Goal: Task Accomplishment & Management: Manage account settings

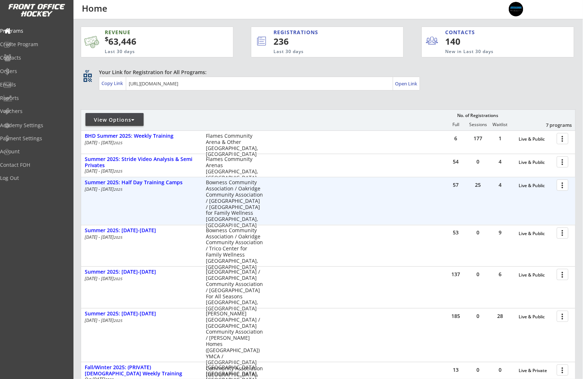
click at [567, 189] on div at bounding box center [563, 185] width 13 height 13
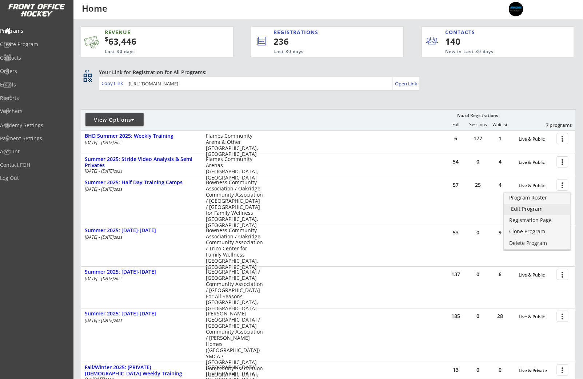
click at [525, 207] on div "Edit Program" at bounding box center [537, 208] width 52 height 5
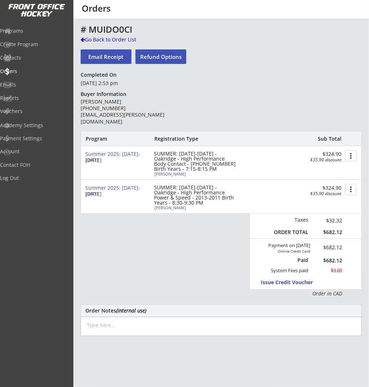
click at [166, 173] on div "[PERSON_NAME]" at bounding box center [195, 174] width 81 height 4
select select ""Forward""
select select ""Adult S""
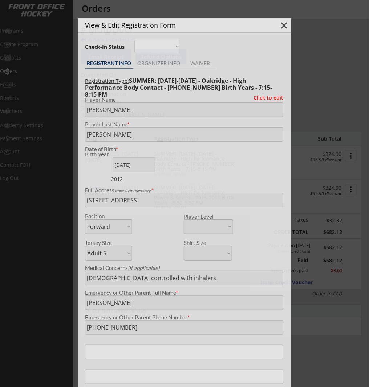
type input "[DEMOGRAPHIC_DATA]"
type input "Raiders Hockey Club"
type input "U15"
type input "Division 2"
select select ""Raiders Hockey Club""
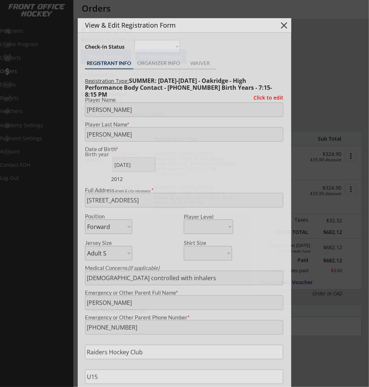
select select ""U15""
select select ""Division 2""
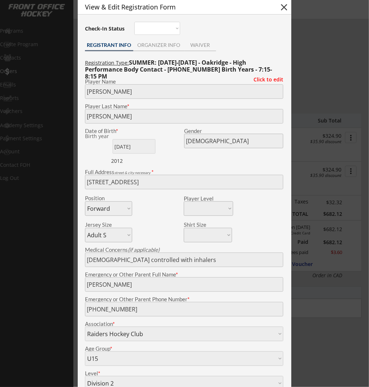
scroll to position [17, 0]
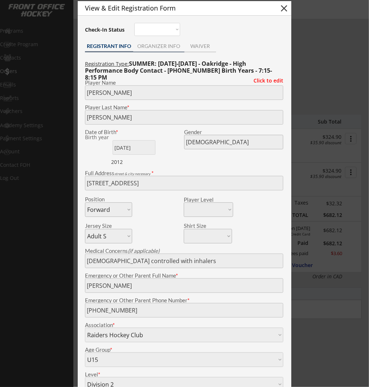
click at [167, 47] on div "ORGANIZER INFO" at bounding box center [158, 46] width 51 height 5
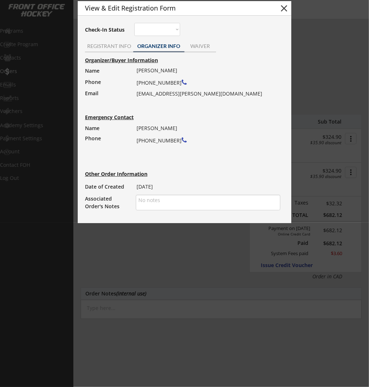
click at [156, 92] on div "Barry Ramsay (403) 560-7355 whiteka@shaw.ca" at bounding box center [206, 81] width 139 height 33
click at [165, 95] on div "Barry Ramsay (403) 560-7355 whiteka@shaw.ca" at bounding box center [206, 81] width 139 height 33
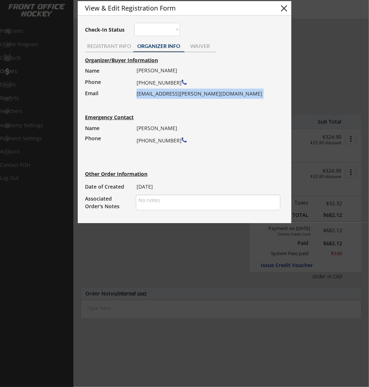
click at [165, 95] on div "Barry Ramsay (403) 560-7355 whiteka@shaw.ca" at bounding box center [206, 81] width 139 height 33
copy div "whiteka@shaw.ca"
click at [285, 9] on button "close" at bounding box center [284, 8] width 11 height 11
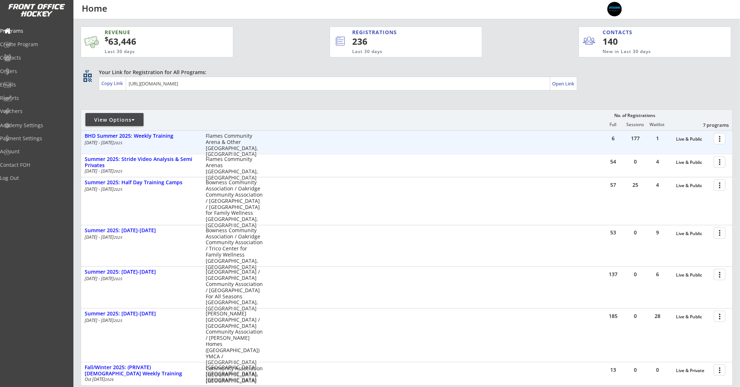
click at [369, 142] on div at bounding box center [721, 138] width 13 height 13
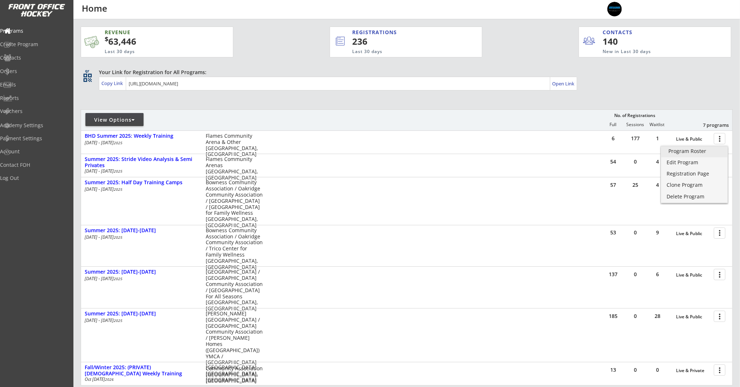
click at [369, 155] on link "Program Roster" at bounding box center [694, 152] width 67 height 11
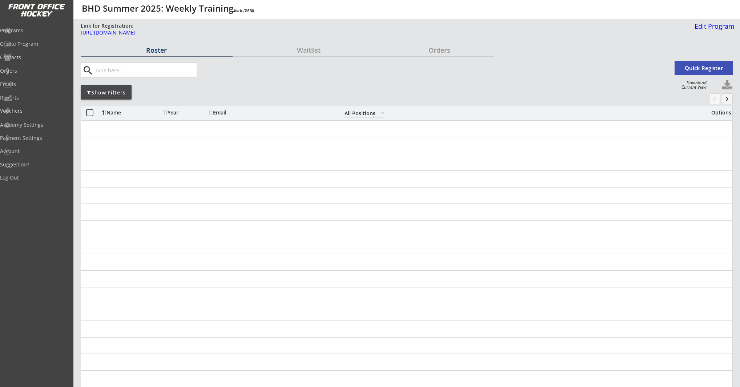
select select ""All Positions""
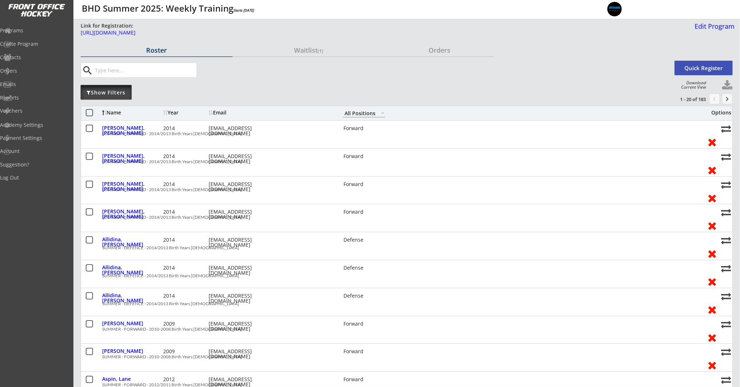
click at [99, 97] on div "Show Filters" at bounding box center [106, 92] width 51 height 15
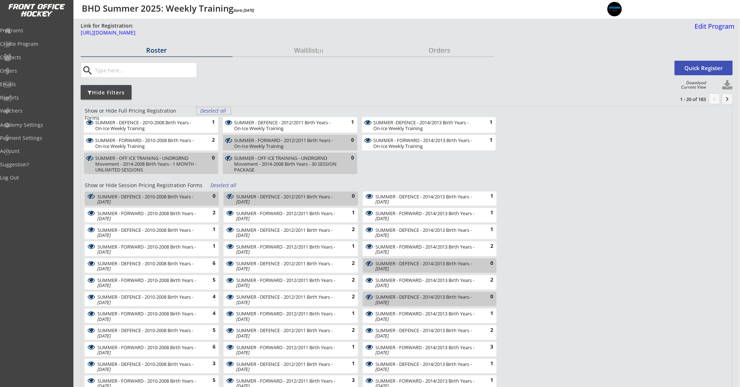
click at [216, 112] on div "Deselect all" at bounding box center [213, 110] width 27 height 7
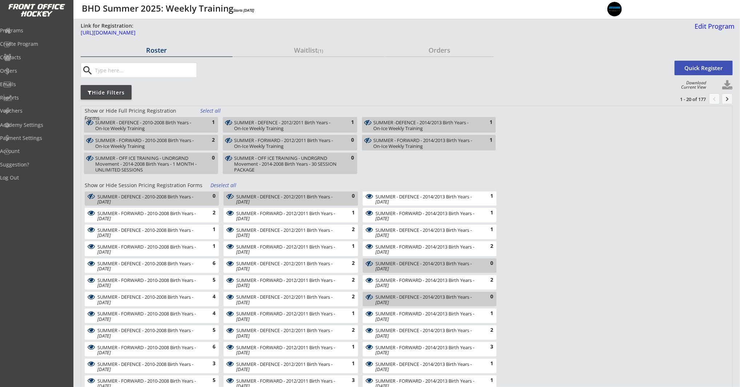
click at [225, 188] on div "Deselect all" at bounding box center [223, 185] width 27 height 7
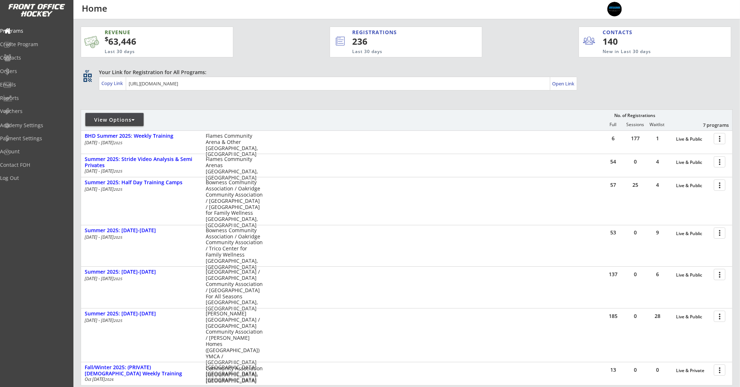
click at [114, 120] on div "View Options" at bounding box center [114, 119] width 58 height 7
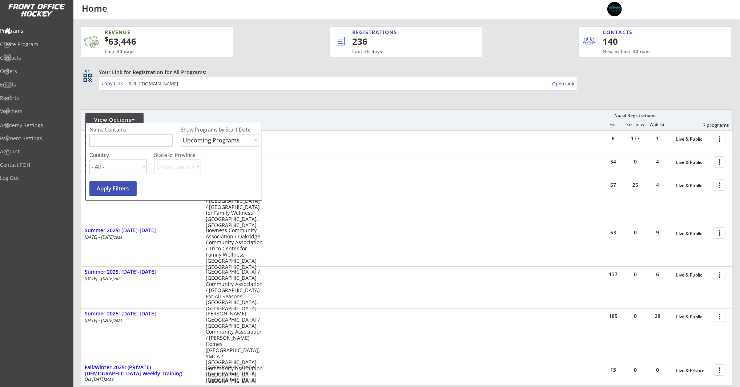
click at [187, 144] on select "Upcoming Programs Past Programs Specific Date Range" at bounding box center [220, 140] width 79 height 13
select select ""Past Programs""
click at [103, 188] on button "Apply Filters" at bounding box center [112, 188] width 47 height 15
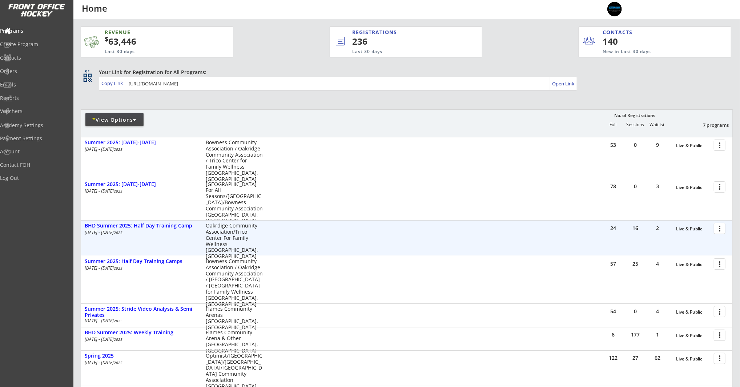
click at [724, 232] on div at bounding box center [721, 228] width 13 height 13
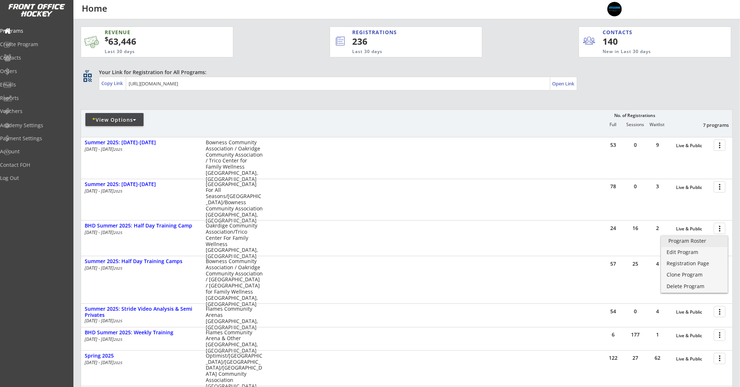
click at [697, 244] on div "Program Roster" at bounding box center [695, 240] width 52 height 5
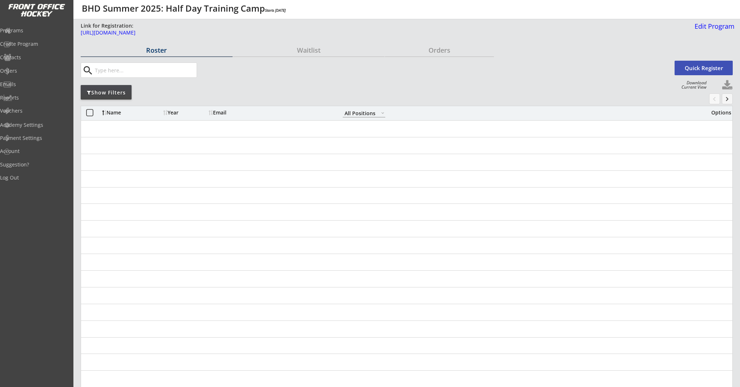
select select ""All Positions""
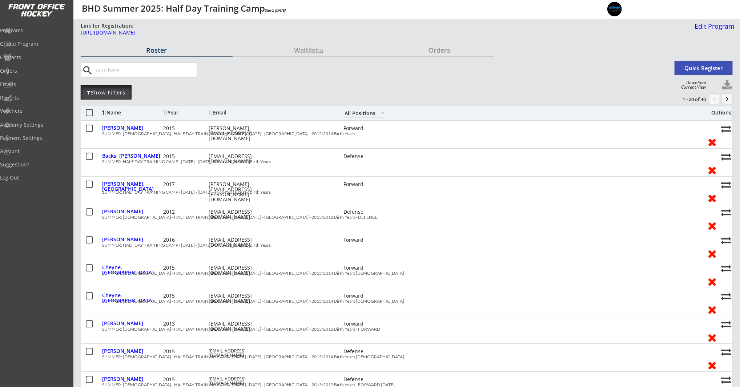
click at [111, 97] on div "Show Filters" at bounding box center [106, 92] width 51 height 15
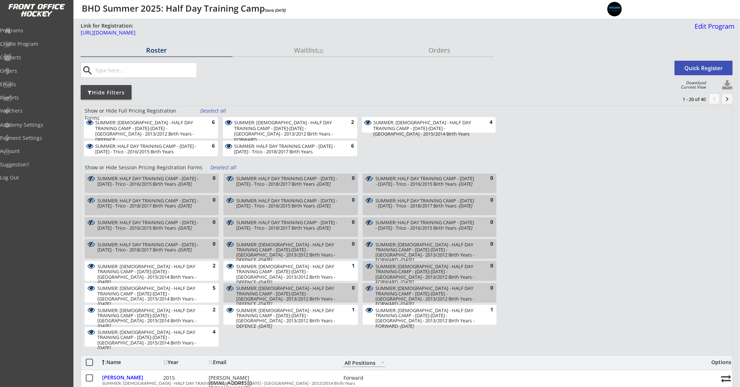
click at [207, 111] on div "Deselect all" at bounding box center [213, 110] width 27 height 7
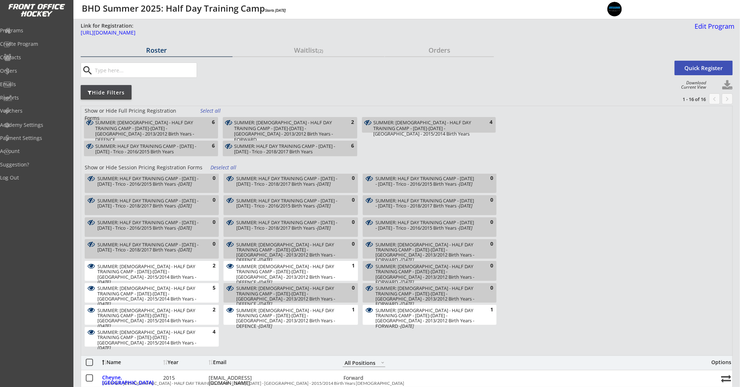
click at [263, 132] on div "SUMMER: FEMALE - HALF DAY TRAINING CAMP - Aug 5-8 - Oakridge - 2013/2012 Birth …" at bounding box center [285, 131] width 103 height 23
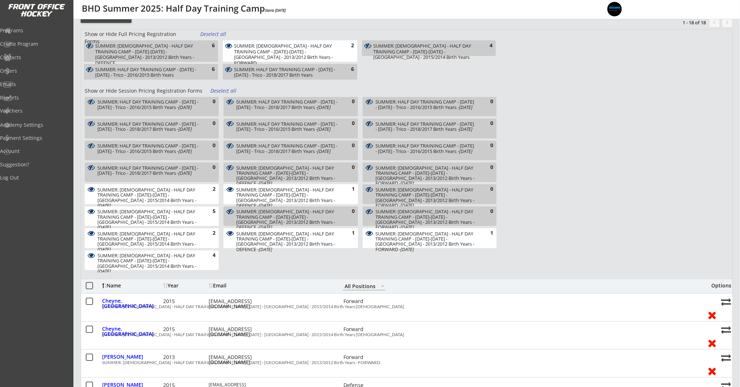
scroll to position [88, 0]
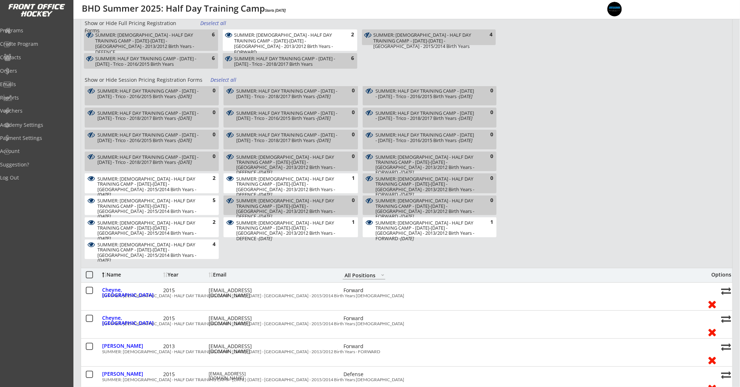
click at [184, 188] on div "SUMMER: FEMALE - HALF DAY TRAINING CAMP - Aug 5-8 - Oakridge - 2015/2014 Birth …" at bounding box center [147, 186] width 101 height 21
click at [205, 208] on div "SUMMER: FEMALE - HALF DAY TRAINING CAMP - Aug 5-8 - Oakridge - 2015/2014 Birth …" at bounding box center [152, 206] width 134 height 20
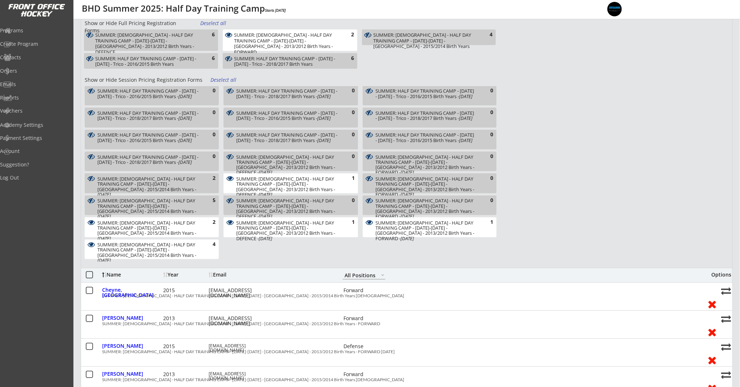
drag, startPoint x: 204, startPoint y: 223, endPoint x: 203, endPoint y: 228, distance: 4.5
click at [204, 224] on div "2" at bounding box center [208, 222] width 15 height 7
click at [202, 246] on div "4" at bounding box center [208, 244] width 15 height 7
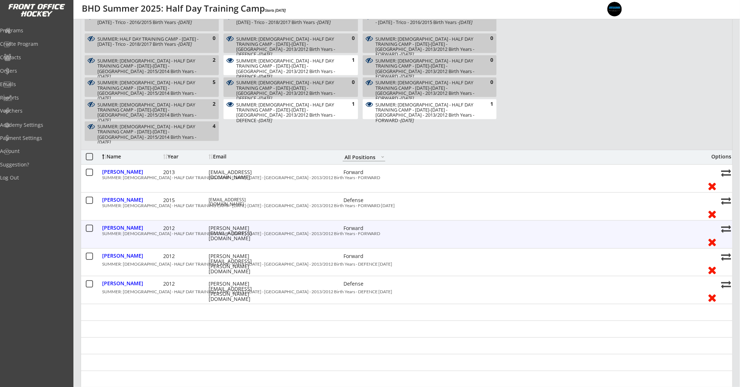
scroll to position [204, 0]
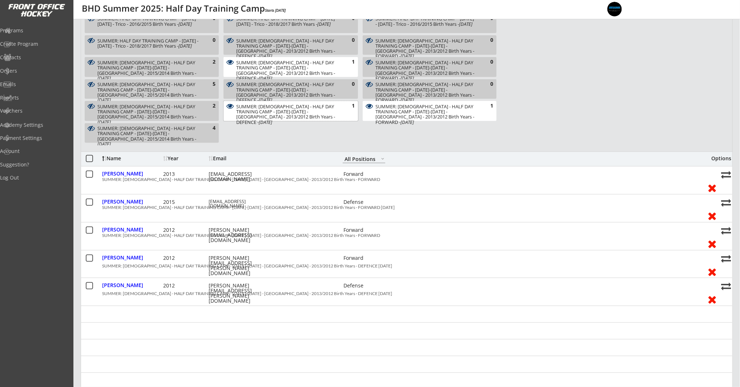
click at [295, 109] on div "SUMMER: FEMALE - HALF DAY TRAINING CAMP - Aug 5-8 - Oakridge - 2013/2012 Birth …" at bounding box center [286, 114] width 101 height 21
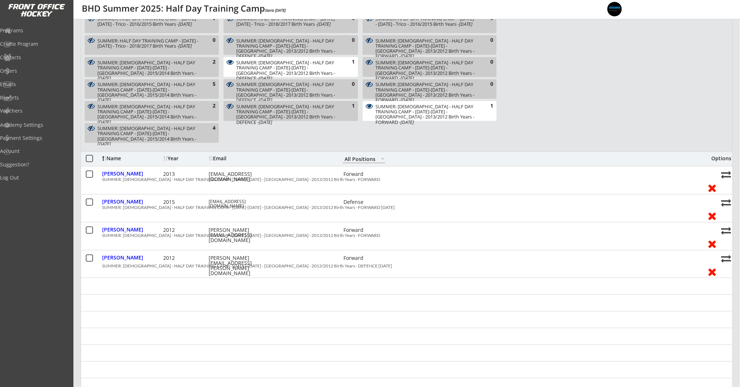
click at [295, 109] on div "SUMMER: FEMALE - HALF DAY TRAINING CAMP - Aug 5-8 - Oakridge - 2013/2012 Birth …" at bounding box center [286, 114] width 101 height 21
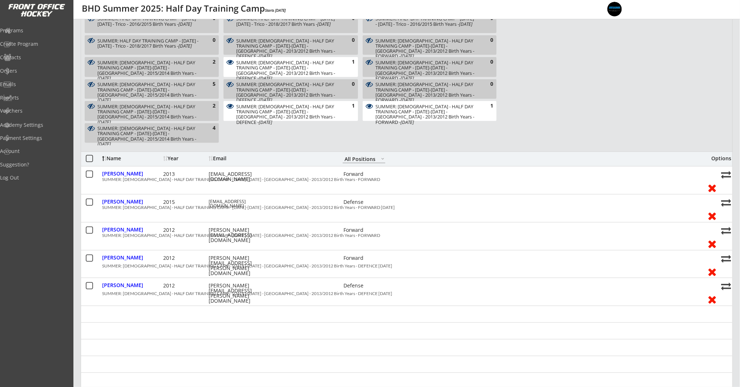
click at [415, 110] on div "SUMMER: FEMALE - HALF DAY TRAINING CAMP - Aug 5-8 - Oakridge - 2013/2012 Birth …" at bounding box center [426, 114] width 101 height 21
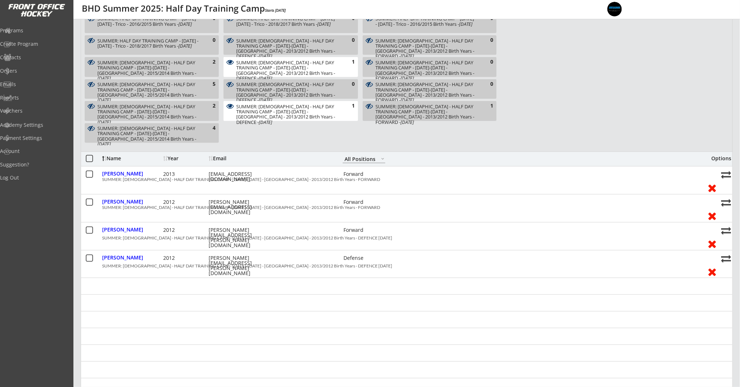
scroll to position [0, 0]
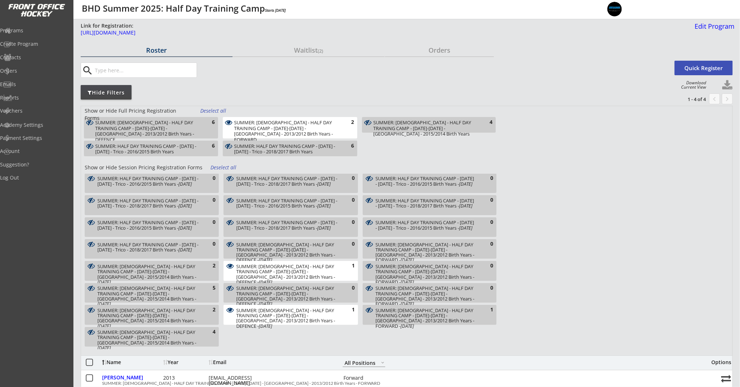
click at [187, 127] on div "SUMMER: FEMALE - HALF DAY TRAINING CAMP - Aug 5-8 - Oakridge - 2013/2012 Birth …" at bounding box center [146, 131] width 103 height 23
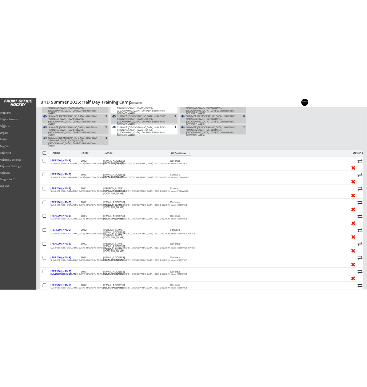
scroll to position [253, 0]
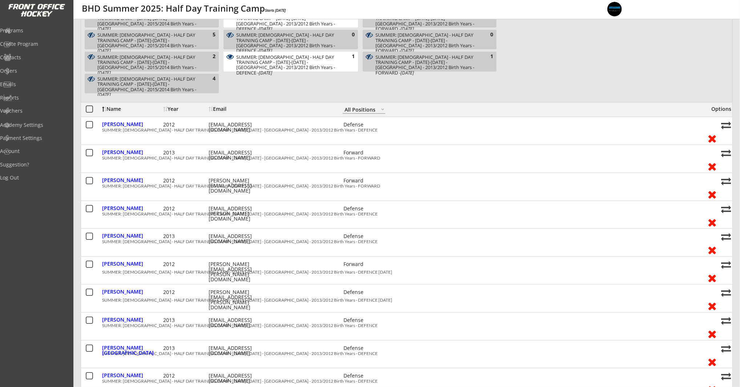
select select ""All Positions""
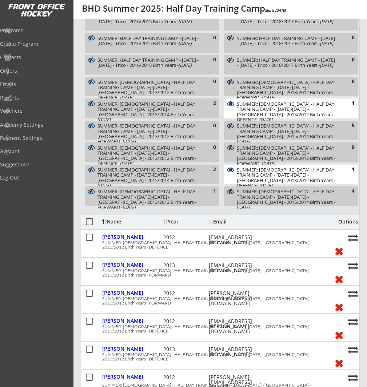
click at [229, 239] on div "fionasmschulte@gmail.com" at bounding box center [241, 240] width 65 height 10
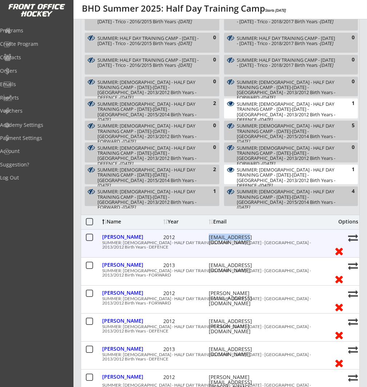
click at [229, 239] on div "fionasmschulte@gmail.com" at bounding box center [241, 240] width 65 height 10
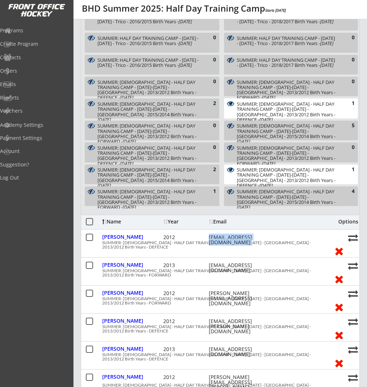
copy div "fionasmschulte@gmail.com"
click at [230, 265] on div "jimmychiew01@gmail.com" at bounding box center [241, 268] width 65 height 10
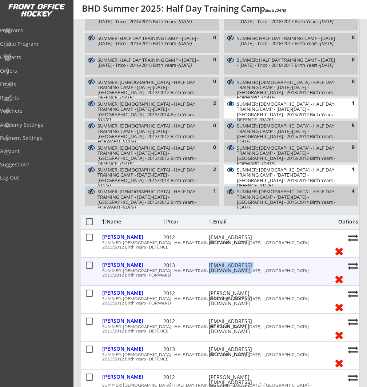
click at [230, 265] on div "jimmychiew01@gmail.com" at bounding box center [241, 268] width 65 height 10
copy div "jimmychiew01@gmail.com"
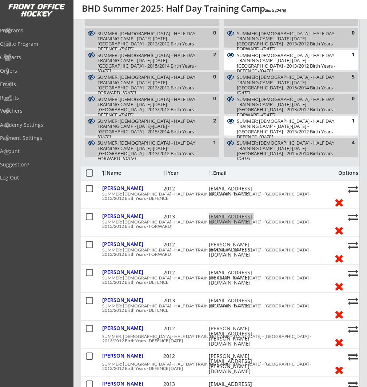
scroll to position [304, 0]
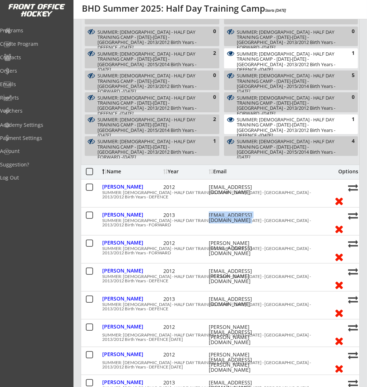
click at [221, 273] on div "jennigerla@shaw.ca" at bounding box center [241, 276] width 65 height 15
click at [221, 272] on div "jennigerla@shaw.ca" at bounding box center [241, 276] width 65 height 15
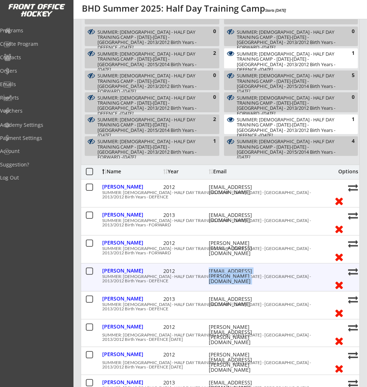
click at [221, 272] on div "jennigerla@shaw.ca" at bounding box center [241, 276] width 65 height 15
copy div "jennigerla@shaw.ca"
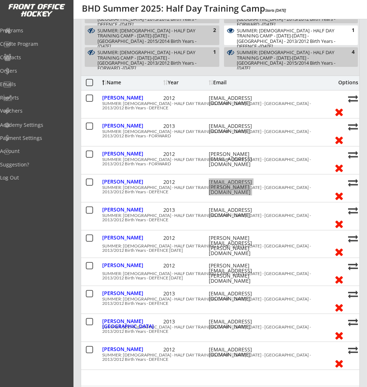
scroll to position [395, 0]
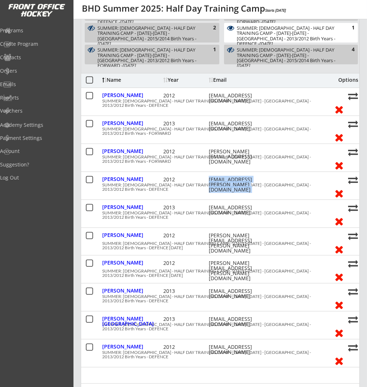
click at [222, 236] on div "shawna.goossen@gmail.com" at bounding box center [241, 243] width 65 height 20
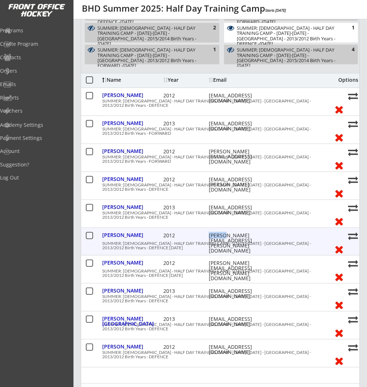
click at [222, 236] on div "shawna.goossen@gmail.com" at bounding box center [241, 243] width 65 height 20
copy div "shawna.goossen@gmail.com"
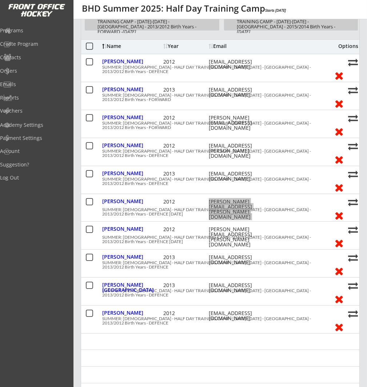
scroll to position [429, 0]
click at [225, 312] on div "ammercer@telus.net" at bounding box center [241, 316] width 65 height 10
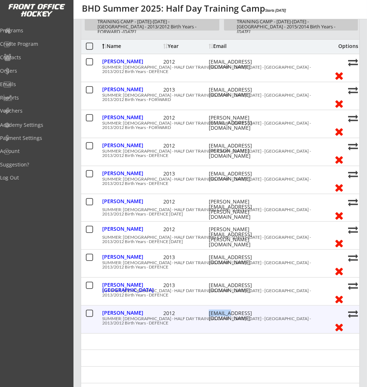
click at [225, 312] on div "ammercer@telus.net" at bounding box center [241, 316] width 65 height 10
copy div "ammercer@telus.net"
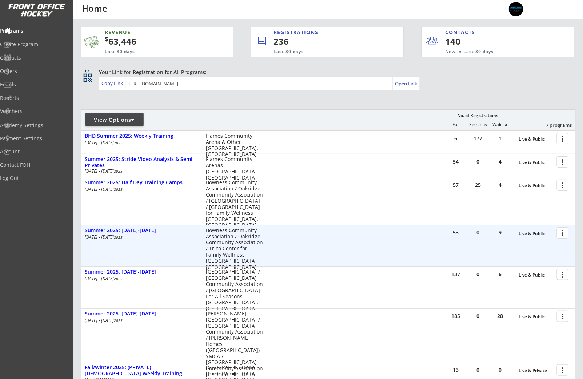
scroll to position [90, 0]
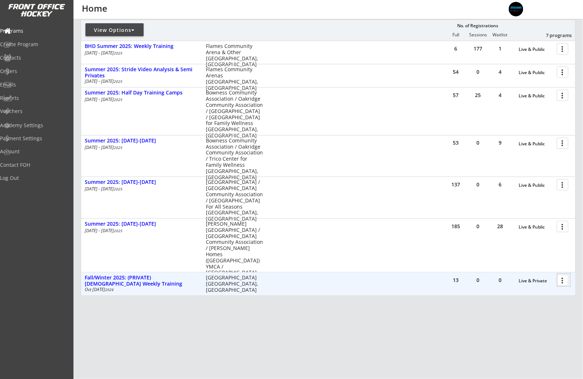
click at [563, 283] on div at bounding box center [563, 280] width 13 height 13
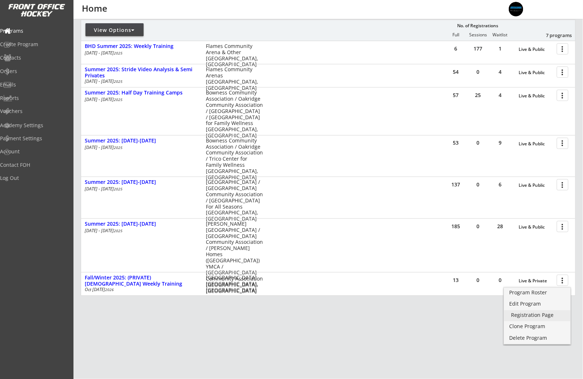
click at [548, 317] on div "Registration Page" at bounding box center [537, 315] width 52 height 5
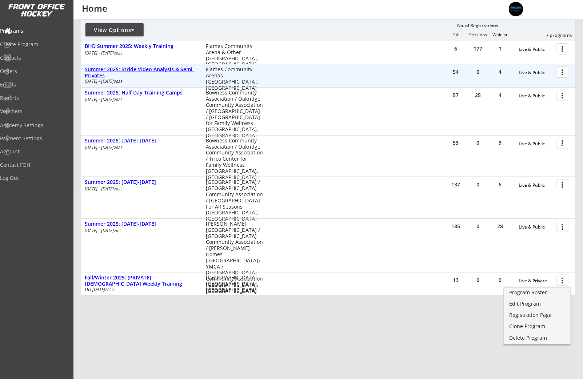
click at [129, 72] on div "Summer 2025: Stride Video Analysis & Semi Privates" at bounding box center [141, 73] width 113 height 12
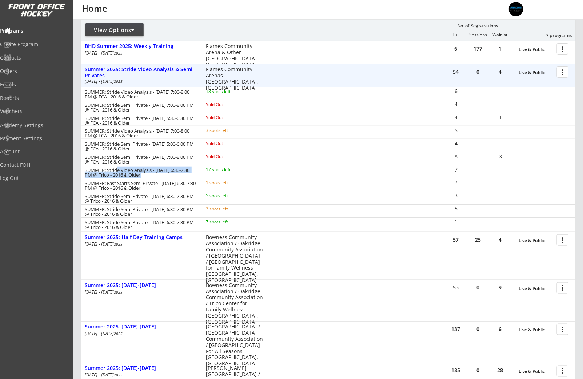
drag, startPoint x: 116, startPoint y: 171, endPoint x: 247, endPoint y: 175, distance: 131.3
click at [247, 175] on div "SUMMER: Stride Video Analysis - August 11 - 6:30-7:30 PM @ Trico - 2016 & Older…" at bounding box center [175, 172] width 189 height 11
drag, startPoint x: 127, startPoint y: 184, endPoint x: 393, endPoint y: 188, distance: 266.9
click at [393, 188] on div "SUMMER: Fast Starts Semi Private - August 12 - 6:30-7:30 PM @ Trico - 2016 & Ol…" at bounding box center [328, 184] width 494 height 13
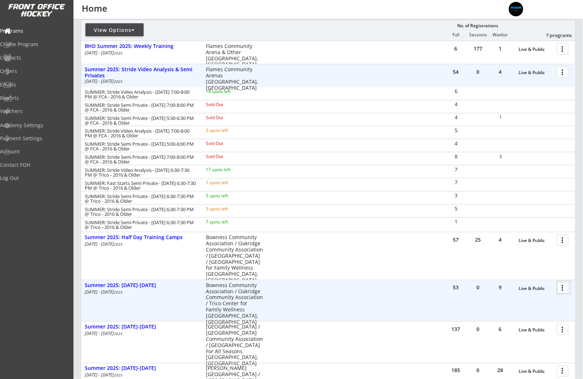
click at [562, 288] on div at bounding box center [563, 287] width 13 height 13
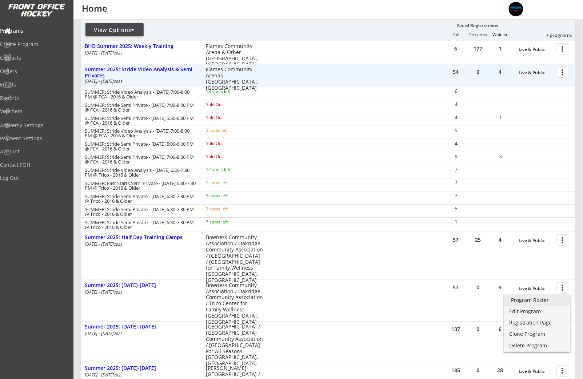
click at [553, 300] on div "Program Roster" at bounding box center [537, 300] width 52 height 5
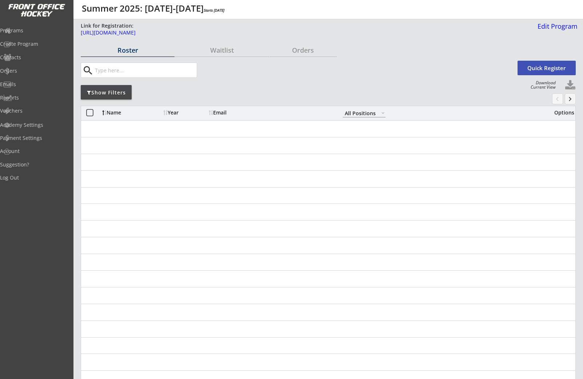
select select ""All Positions""
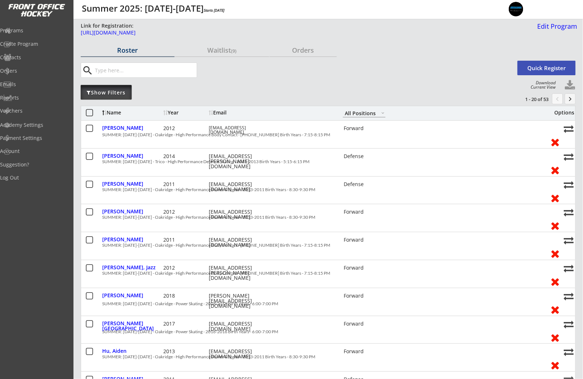
click at [116, 93] on div "Show Filters" at bounding box center [106, 92] width 51 height 7
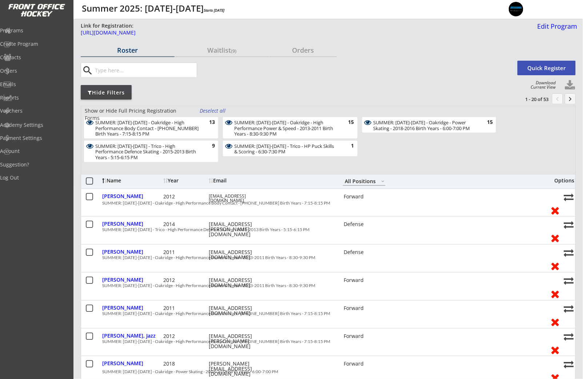
click at [205, 112] on div "Deselect all" at bounding box center [213, 110] width 27 height 7
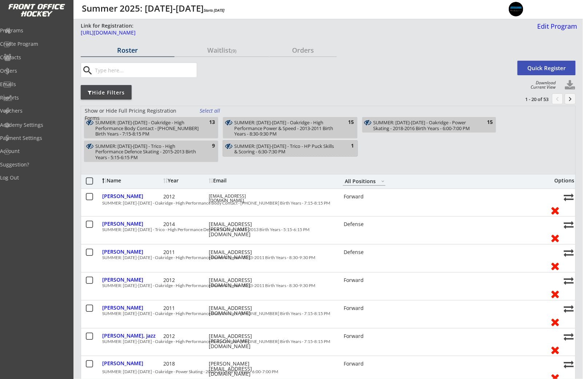
click at [270, 153] on div "SUMMER: Aug 11-15 - Trico - HP Puck Skills & Scoring - 6:30-7:30 PM" at bounding box center [285, 149] width 103 height 11
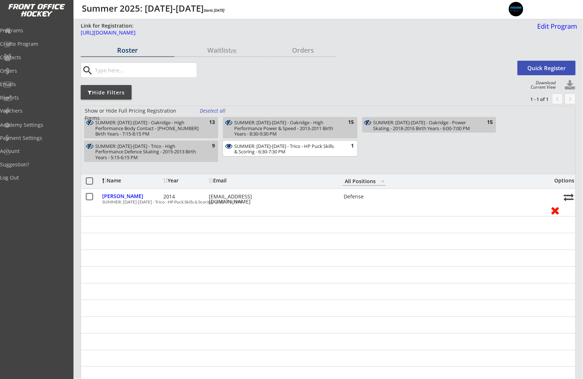
click at [263, 143] on div "SUMMER: Aug 11-15 - Trico - HP Puck Skills & Scoring - 6:30-7:30 PM 1" at bounding box center [290, 149] width 134 height 16
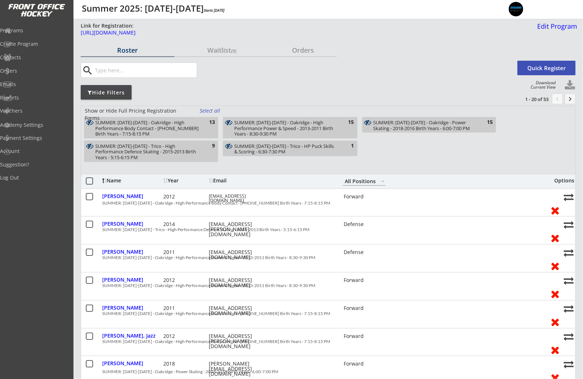
click at [387, 123] on div "SUMMER: [DATE]-[DATE] - Oakridge - Power Skating - 2018-2016 Birth Years - 6:00…" at bounding box center [424, 125] width 103 height 11
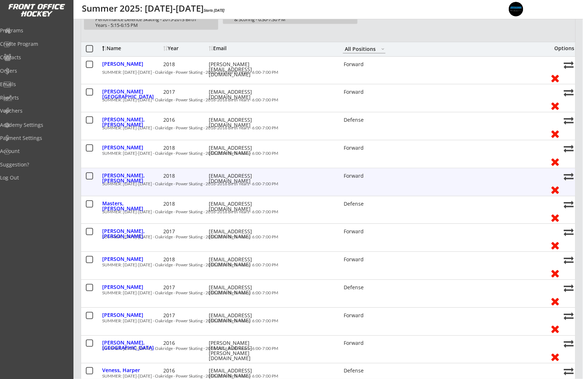
scroll to position [135, 0]
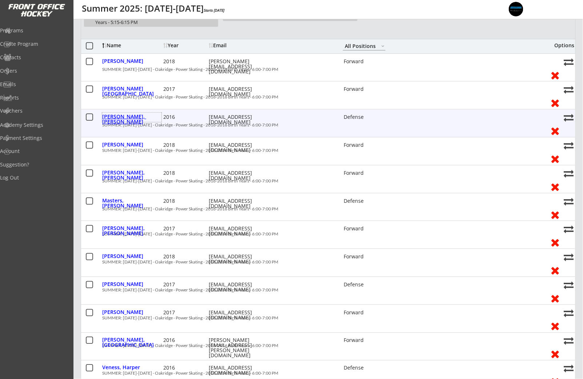
click at [116, 121] on div "[PERSON_NAME], [PERSON_NAME]" at bounding box center [131, 117] width 59 height 9
select select ""Defense""
select select ""Youth XL""
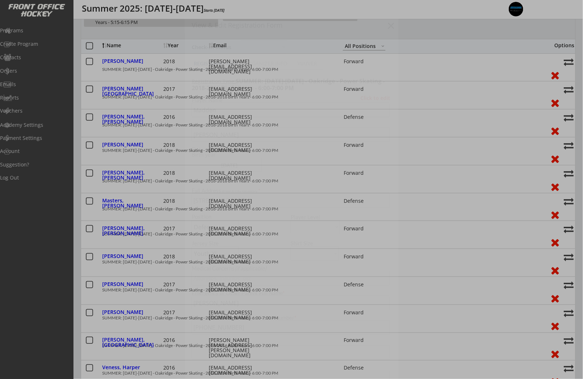
type input "Male"
type input "Bow River Bruins"
type input "U11"
type input "Division 1"
select select ""Bow River Bruins""
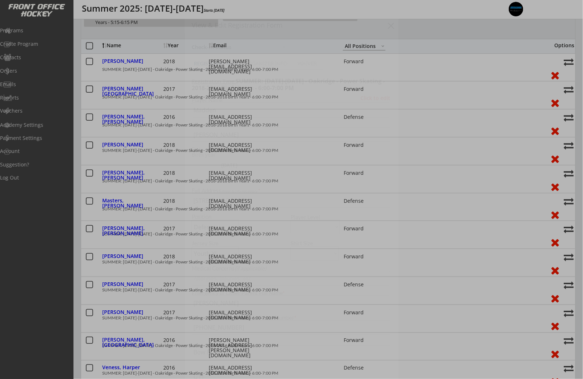
select select ""U11""
select select ""Division 1""
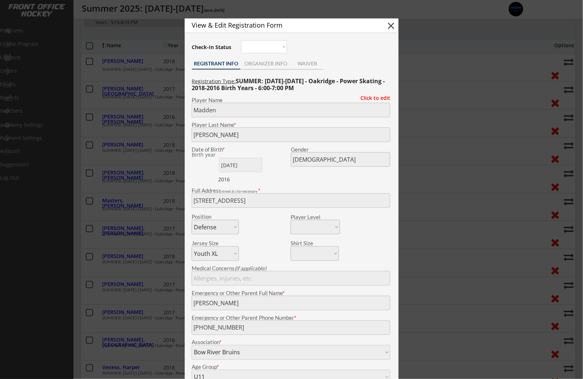
click at [393, 27] on button "close" at bounding box center [390, 25] width 11 height 11
select select ""PLACEHOLDER_1427118222253""
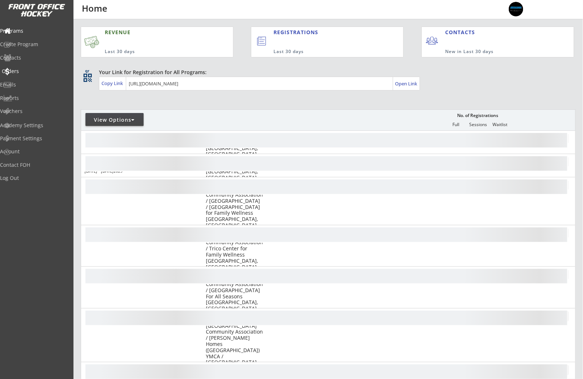
click at [38, 74] on div "Orders" at bounding box center [34, 71] width 69 height 13
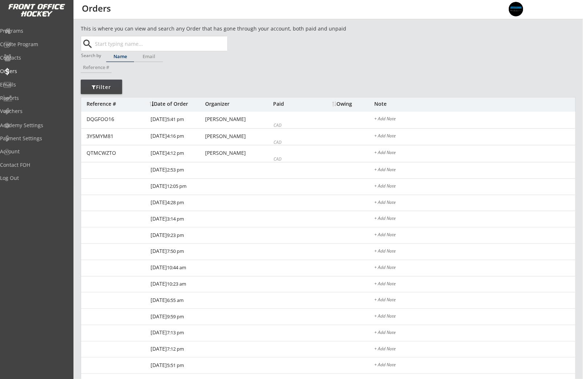
click at [133, 45] on input "text" at bounding box center [160, 43] width 134 height 15
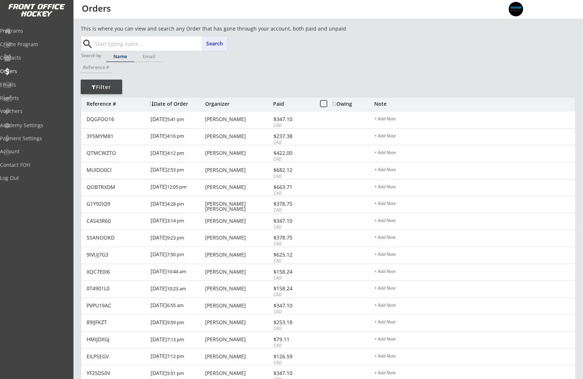
paste input "[EMAIL_ADDRESS][DOMAIN_NAME]"
type input "[EMAIL_ADDRESS][DOMAIN_NAME]"
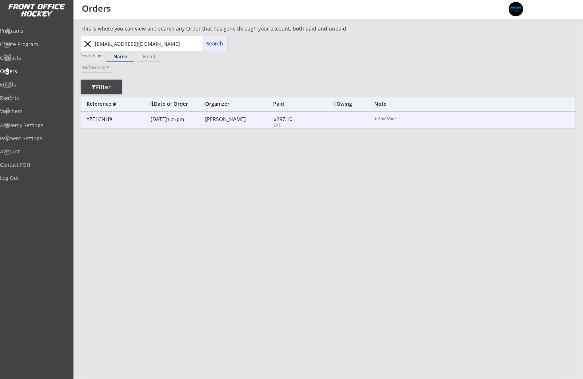
click at [216, 124] on div "YZE1CNH9 [DATE] 1:25 pm [PERSON_NAME] $297.10 CAD + Add Note" at bounding box center [328, 120] width 494 height 17
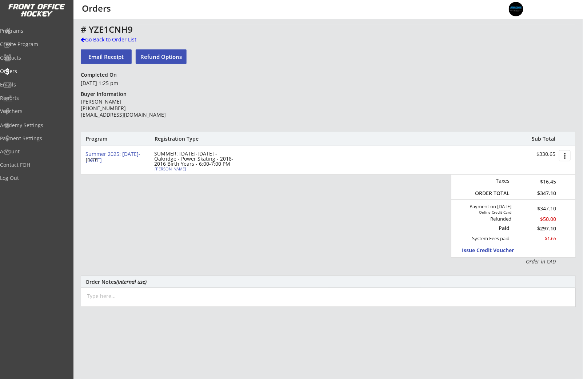
click at [162, 164] on div "SUMMER: [DATE]-[DATE] - Oakridge - Power Skating - 2018-2016 Birth Years - 6:00…" at bounding box center [196, 158] width 84 height 15
select select ""Defense""
select select ""Youth XL""
type input "Male"
type input "Bow River Bruins"
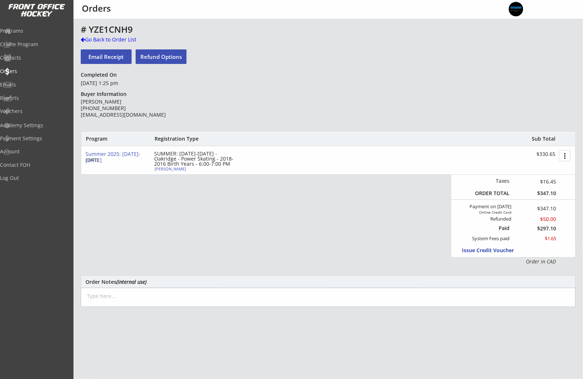
type input "U11"
type input "Division 1"
select select ""Bow River Bruins""
select select ""U11""
select select ""Division 1""
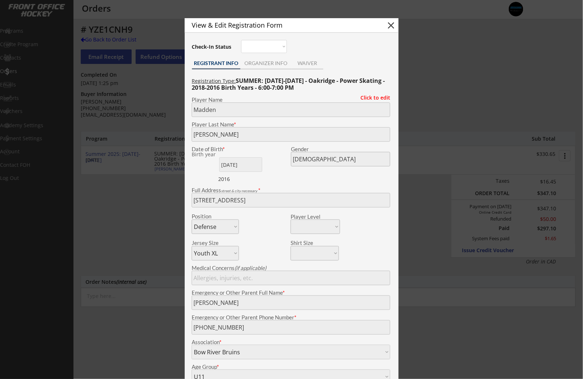
scroll to position [82, 0]
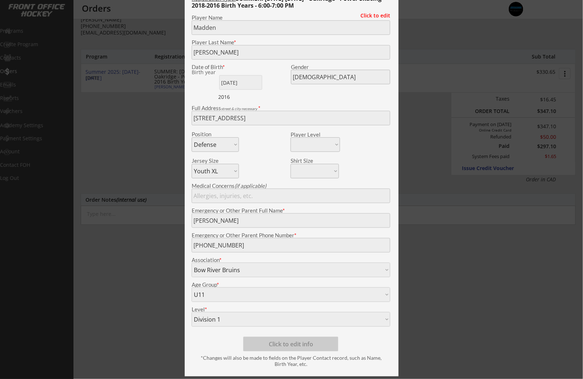
click at [143, 147] on div at bounding box center [291, 189] width 583 height 379
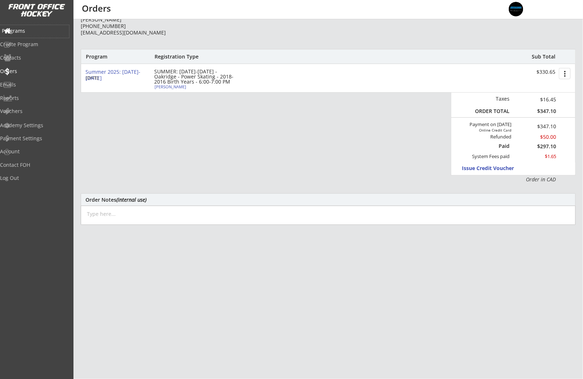
click at [33, 35] on div "Programs" at bounding box center [34, 31] width 69 height 13
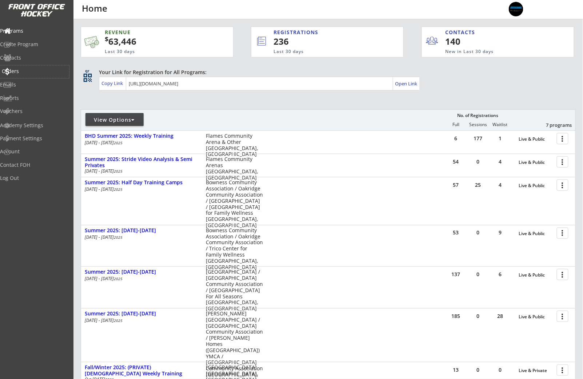
click at [36, 71] on div "Orders" at bounding box center [34, 71] width 65 height 5
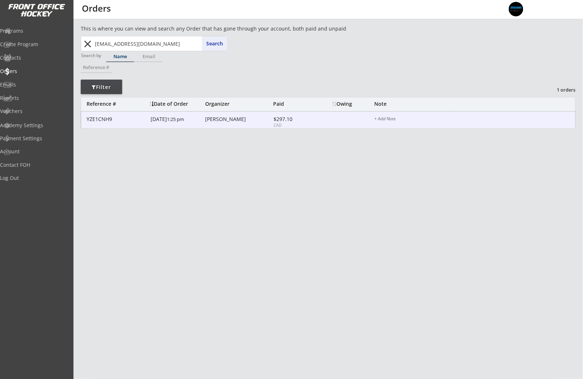
click at [203, 124] on div "YZE1CNH9 7/26/25 1:25 pm Maegan James $297.10 CAD + Add Note" at bounding box center [328, 120] width 494 height 17
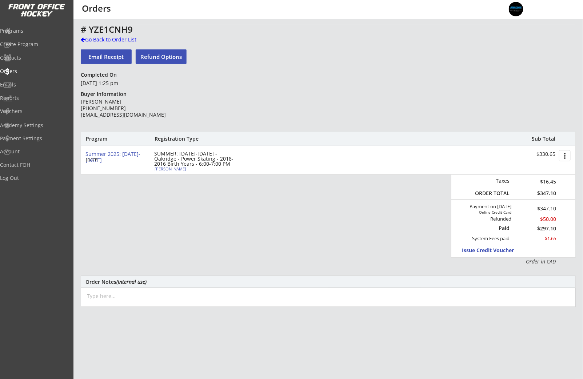
click at [104, 41] on div "Go Back to Order List" at bounding box center [118, 39] width 75 height 7
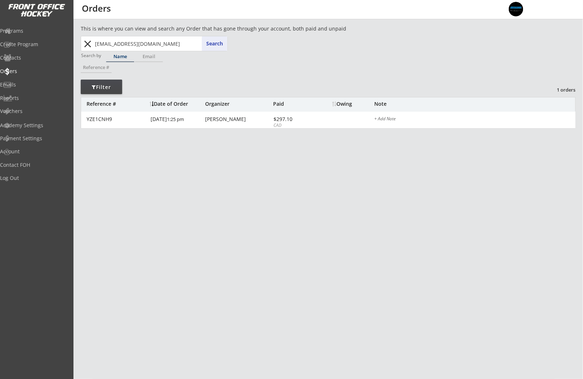
click at [130, 42] on input "maeganjames@hotmail.com" at bounding box center [160, 43] width 134 height 15
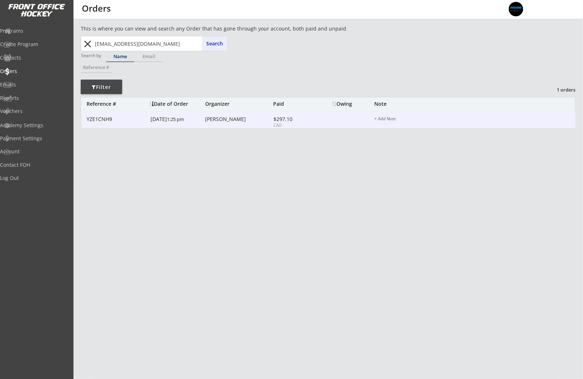
click at [221, 124] on div "YZE1CNH9 7/26/25 1:25 pm Maegan James $297.10 CAD + Add Note" at bounding box center [328, 120] width 494 height 17
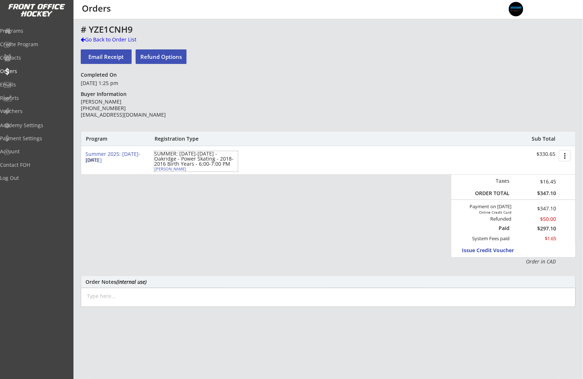
click at [173, 169] on div "Madden James" at bounding box center [195, 169] width 81 height 4
type input "Madden"
type input "James"
type input "01/02/2016"
type input "Male"
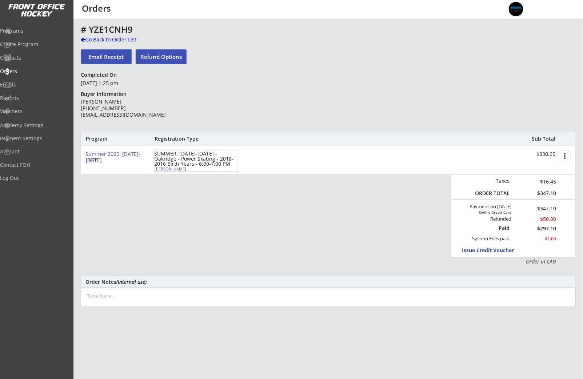
type input "213 Tuscany Springs Way NW, Calgary, AB T3L 2X7, Canada"
select select ""Defense""
select select ""Youth XL""
type input "Maegan James"
type input "(403) 680-5953"
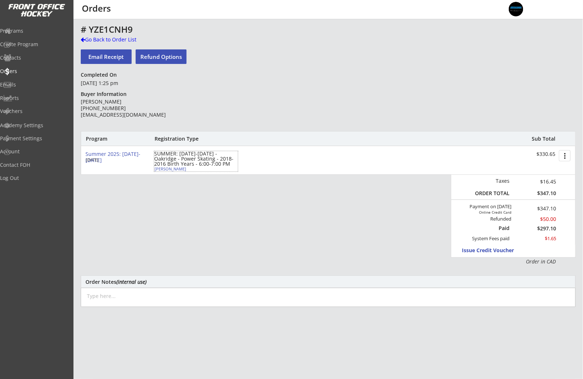
type input "Bow River Bruins"
select select ""Bow River Bruins""
type input "U11"
select select ""U11""
type input "Division 1"
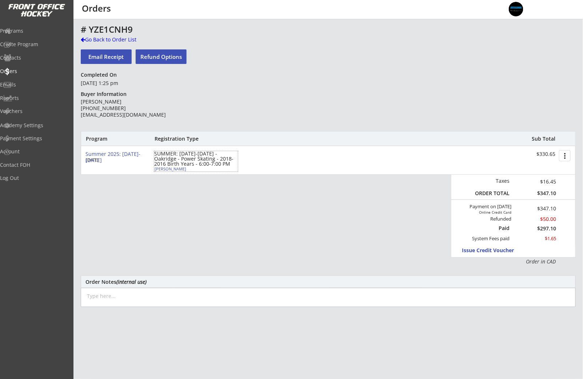
select select ""Division 1""
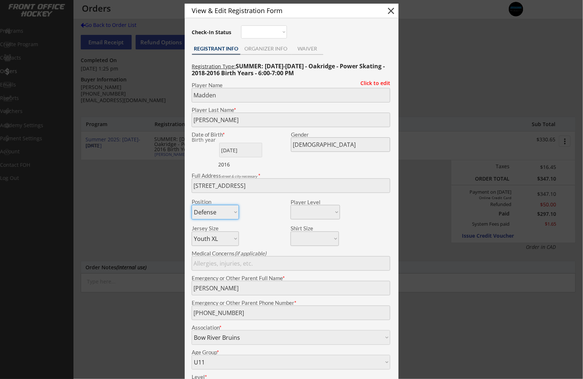
scroll to position [1, 0]
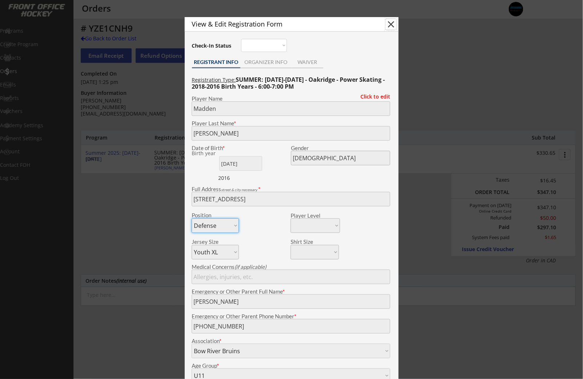
click at [393, 25] on button "close" at bounding box center [390, 24] width 11 height 11
select select ""PLACEHOLDER_1427118222253""
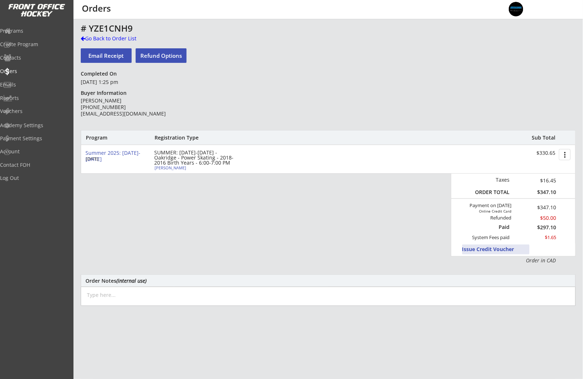
click at [474, 248] on button "Issue Credit Voucher" at bounding box center [495, 250] width 67 height 10
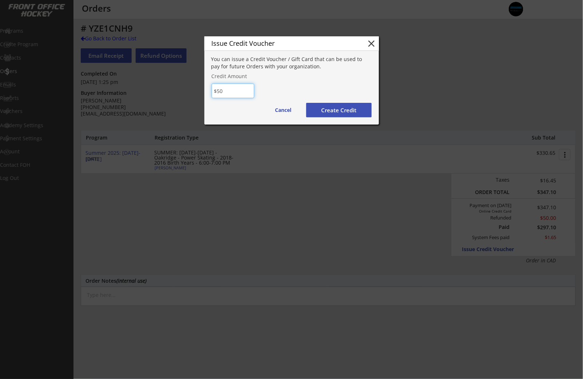
type input "$50"
click at [332, 109] on button "Create Credit" at bounding box center [338, 110] width 65 height 15
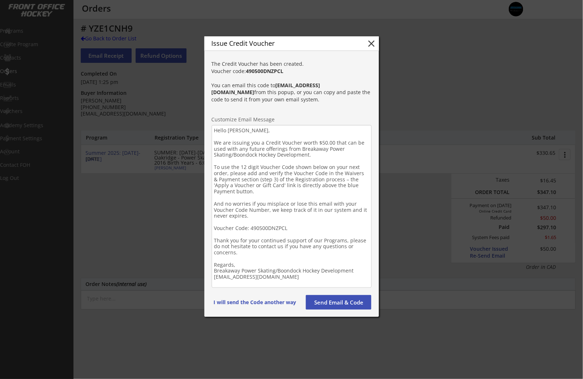
click at [339, 305] on button "Send Email & Code" at bounding box center [338, 302] width 65 height 15
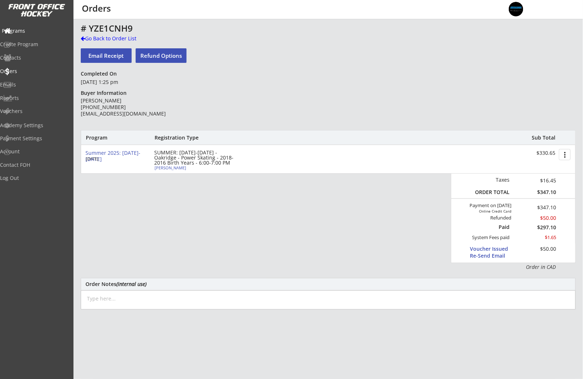
click at [32, 32] on div "Programs" at bounding box center [34, 30] width 65 height 5
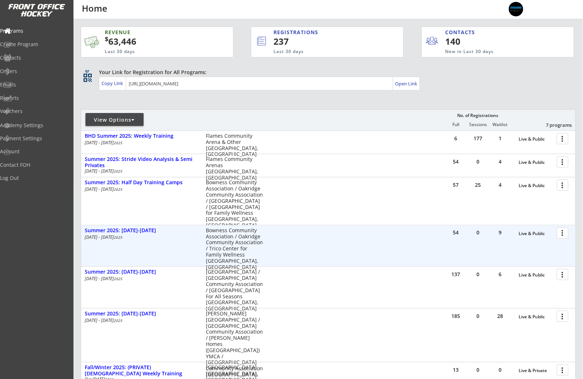
click at [564, 234] on div at bounding box center [563, 232] width 13 height 13
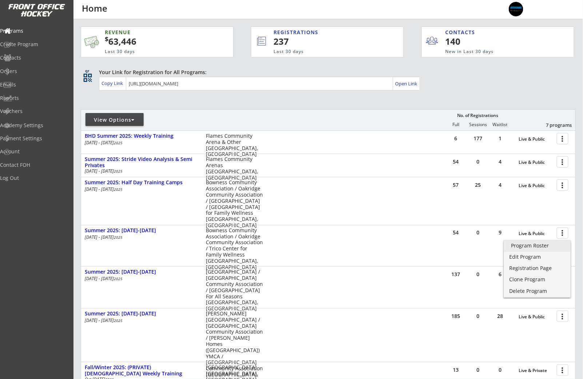
click at [553, 246] on div "Program Roster" at bounding box center [537, 245] width 52 height 5
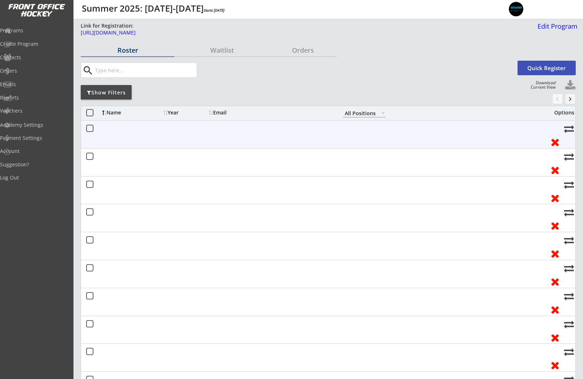
select select ""All Positions""
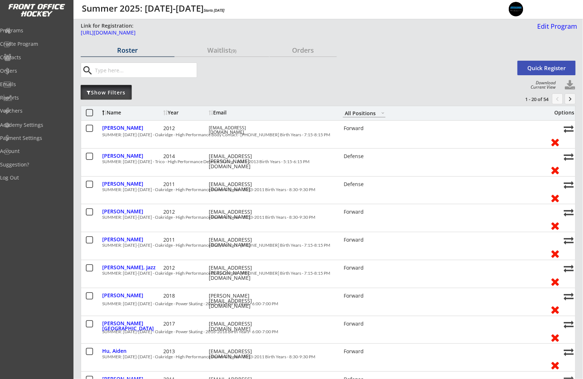
click at [108, 93] on div "Show Filters" at bounding box center [106, 92] width 51 height 7
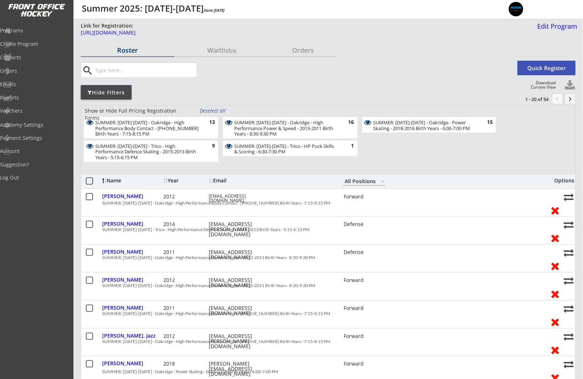
click at [209, 111] on div "Deselect all" at bounding box center [213, 110] width 27 height 7
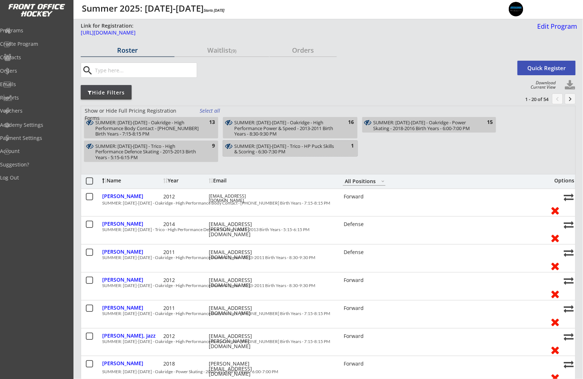
click at [302, 149] on div "SUMMER: [DATE]-[DATE] - Trico - HP Puck Skills & Scoring - 6:30-7:30 PM" at bounding box center [285, 149] width 103 height 11
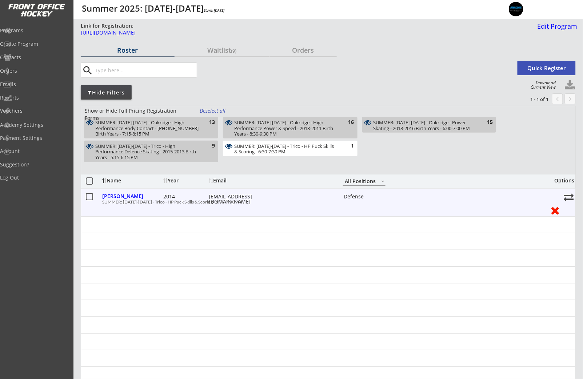
click at [570, 199] on button at bounding box center [569, 197] width 10 height 10
select select ""1348695171700984260__LOOKUP__1745602490093x383162649501761540""
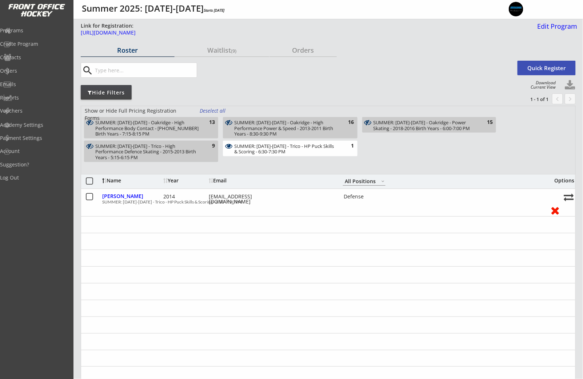
select select ""1348695171700984260__LOOKUP__1741538965809x997219648835420200""
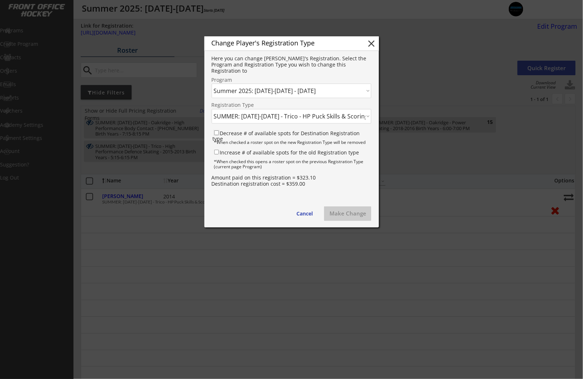
drag, startPoint x: 218, startPoint y: 132, endPoint x: 217, endPoint y: 139, distance: 7.6
click at [218, 132] on input "Decrease # of available spots for Destination Registration type" at bounding box center [216, 133] width 5 height 5
checkbox input "true"
click at [218, 153] on input "Increase # of available spots for the old Registration type" at bounding box center [216, 152] width 5 height 5
checkbox input "true"
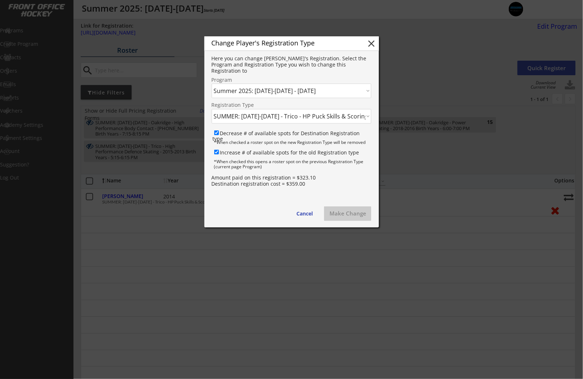
click at [310, 94] on select "Click here... BHD Summer 2025: Weekly Training - 7/02/25 Summer 2025: Stride Vi…" at bounding box center [292, 91] width 160 height 15
select select ""1348695171700984260__LOOKUP__1751630901048x167850795429003260""
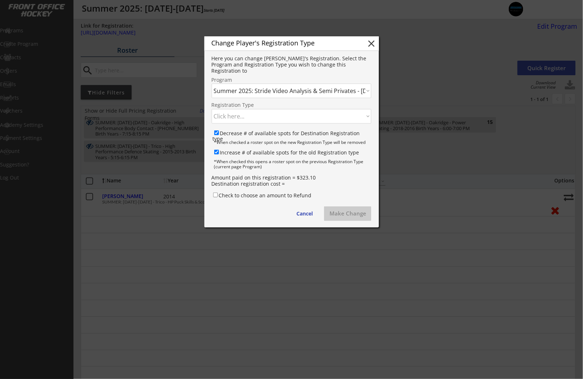
click at [282, 117] on select "Click here... SUMMER: Stride Video Analysis - July 7 - 7:00-8:00 PM @ FCA - 201…" at bounding box center [292, 116] width 160 height 15
select select ""1348695171700984260__LOOKUP__1752861816611x514587060878966800""
click at [337, 217] on button "Make Change" at bounding box center [347, 213] width 47 height 15
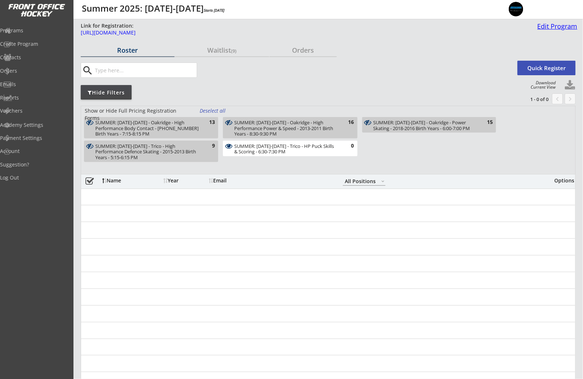
click at [558, 29] on div "Edit Program" at bounding box center [555, 26] width 43 height 7
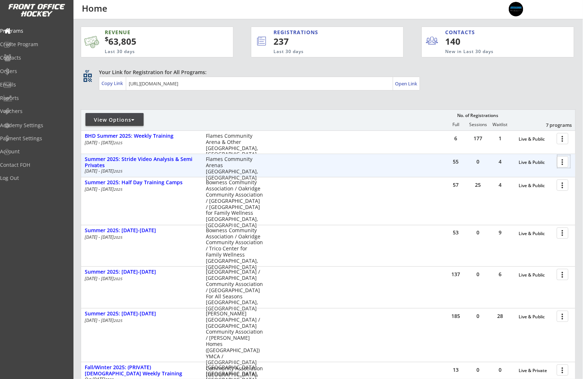
click at [561, 163] on div at bounding box center [563, 161] width 13 height 13
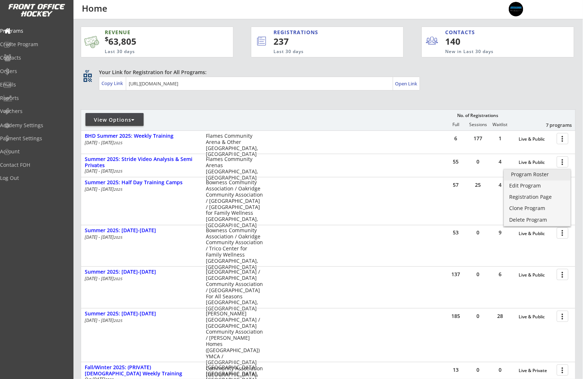
click at [546, 175] on div "Program Roster" at bounding box center [537, 174] width 52 height 5
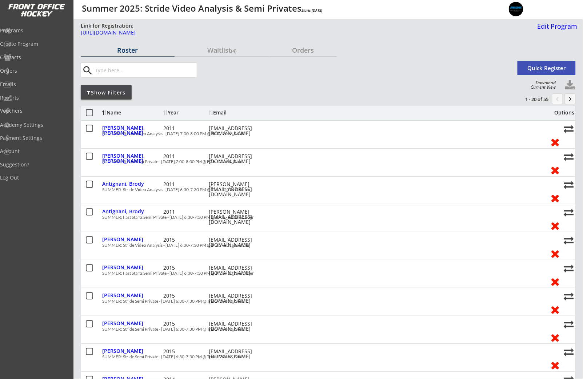
click at [539, 71] on button "Quick Register" at bounding box center [546, 68] width 58 height 15
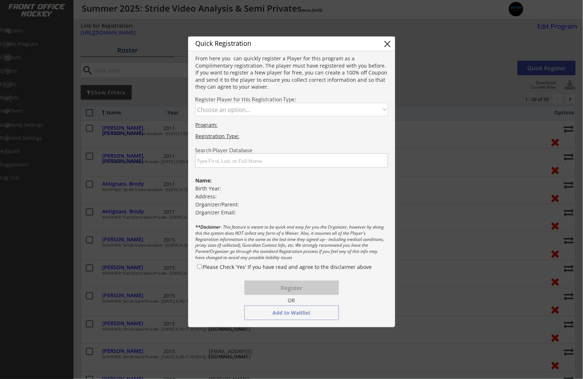
click at [213, 111] on select "Choose an option... SUMMER: Stride Video Analysis - [DATE] 7:00-8:00 PM @ FCA -…" at bounding box center [291, 109] width 193 height 13
select select ""1348695171700984260__LOOKUP__1752861851809x618524964589928400""
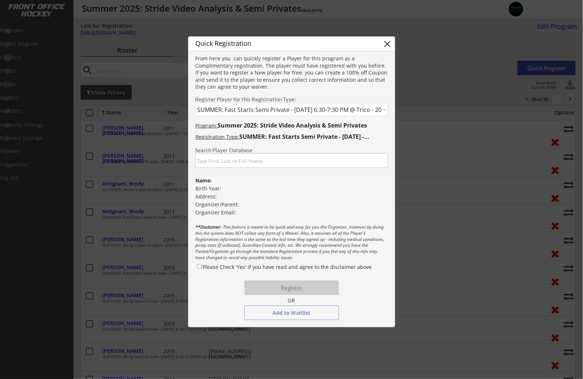
click at [226, 160] on input "input" at bounding box center [291, 160] width 193 height 15
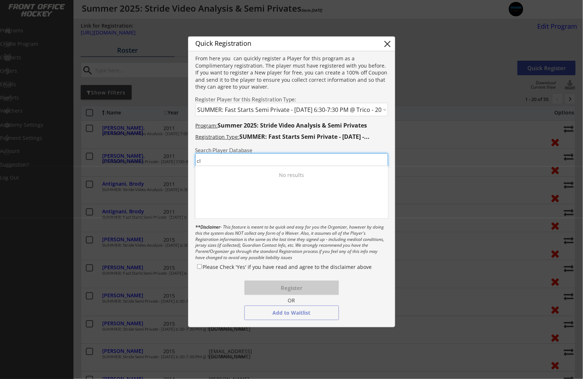
type input "c"
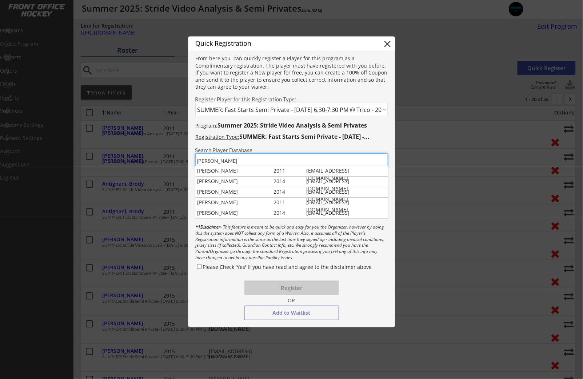
type input "[PERSON_NAME]"
click at [251, 194] on div "Claire Witwer" at bounding box center [233, 191] width 73 height 7
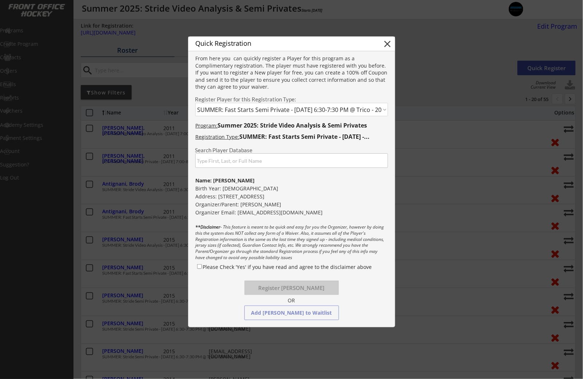
click at [205, 267] on label "Please Check 'Yes' if you have read and agree to the disclaimer above" at bounding box center [287, 267] width 169 height 7
click at [202, 267] on input "Please Check 'Yes' if you have read and agree to the disclaimer above" at bounding box center [199, 266] width 5 height 5
checkbox input "true"
click at [272, 292] on button "Register Claire Witwer" at bounding box center [291, 288] width 95 height 15
select select ""PLACEHOLDER_1427118222253""
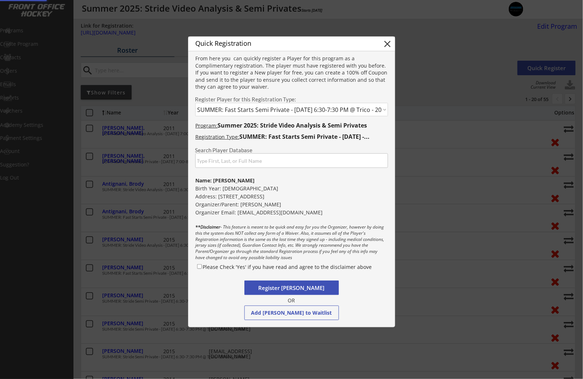
checkbox input "false"
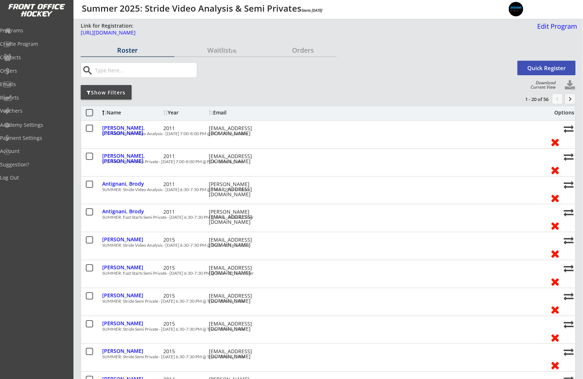
click at [571, 85] on button at bounding box center [570, 85] width 11 height 11
select select ""Player Info""
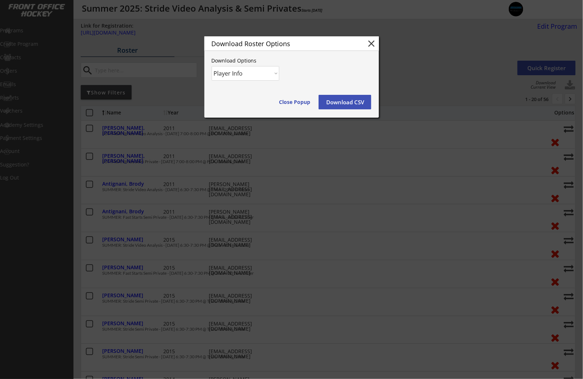
click at [438, 75] on div at bounding box center [291, 189] width 583 height 379
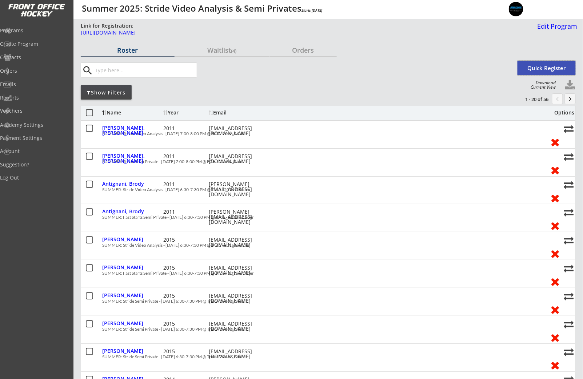
click at [560, 64] on button "Quick Register" at bounding box center [546, 68] width 58 height 15
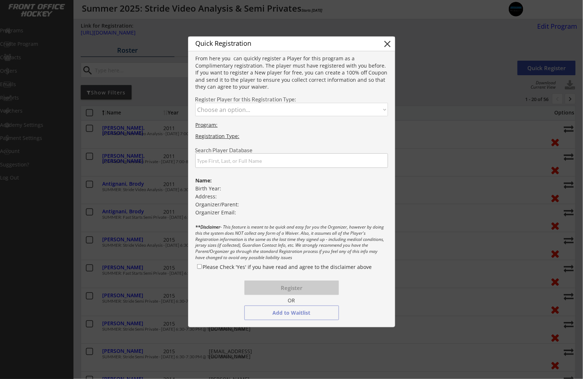
click at [301, 113] on select "Choose an option... SUMMER: Stride Video Analysis - July 7 - 7:00-8:00 PM @ FCA…" at bounding box center [291, 109] width 193 height 13
select select ""1348695171700984260__LOOKUP__1752861890915x767539106437398500""
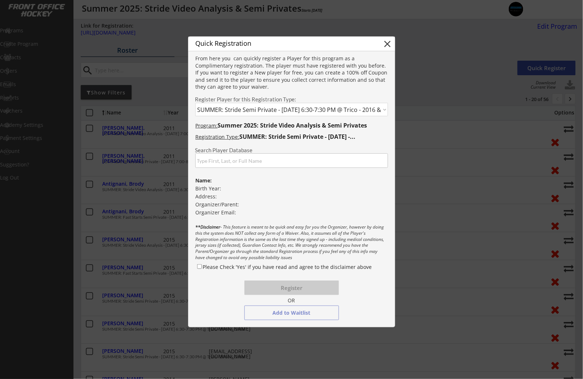
click at [242, 159] on input "input" at bounding box center [291, 160] width 193 height 15
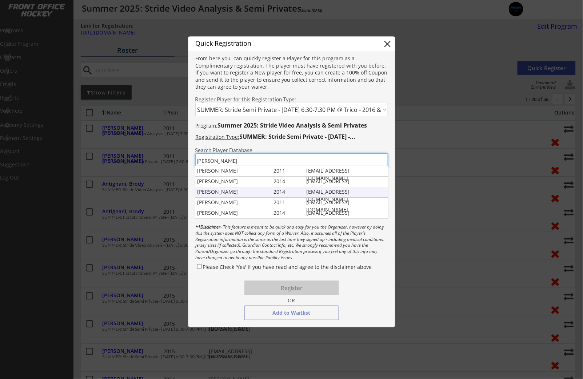
type input "witwer"
click at [326, 194] on div "colinwitwer@hotmail.com" at bounding box center [347, 191] width 82 height 7
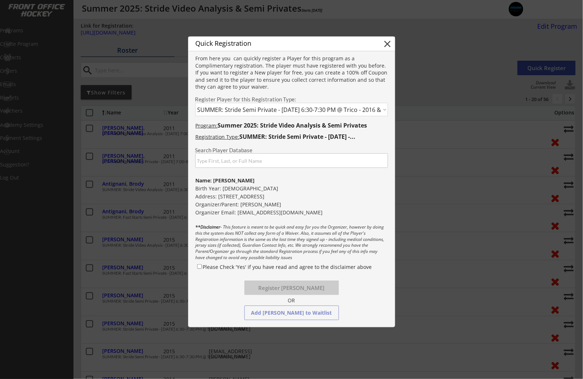
click at [221, 268] on label "Please Check 'Yes' if you have read and agree to the disclaimer above" at bounding box center [287, 267] width 169 height 7
click at [202, 268] on input "Please Check 'Yes' if you have read and agree to the disclaimer above" at bounding box center [199, 266] width 5 height 5
checkbox input "true"
click at [277, 288] on button "Register Claire Witwer" at bounding box center [291, 288] width 95 height 15
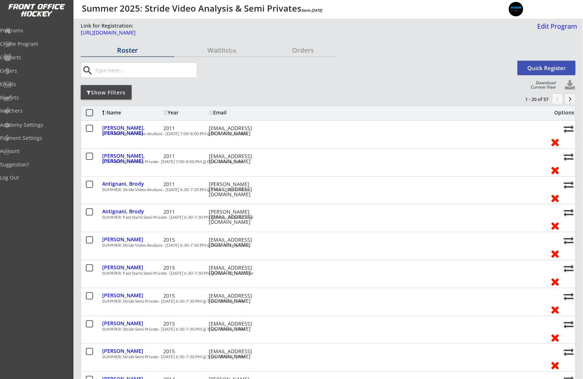
click at [529, 69] on button "Quick Register" at bounding box center [546, 68] width 58 height 15
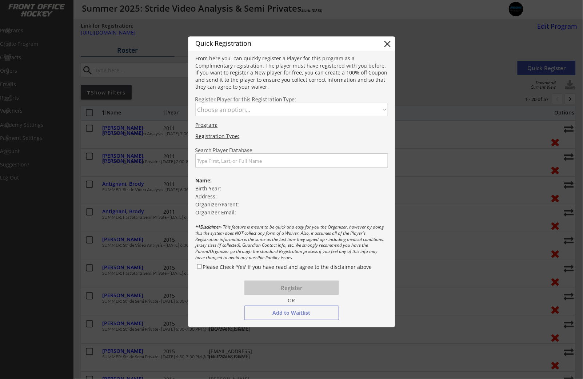
click at [241, 111] on select "Choose an option... SUMMER: Stride Video Analysis - July 7 - 7:00-8:00 PM @ FCA…" at bounding box center [291, 109] width 193 height 13
select select ""1348695171700984260__LOOKUP__1752861916553x751706071636377600""
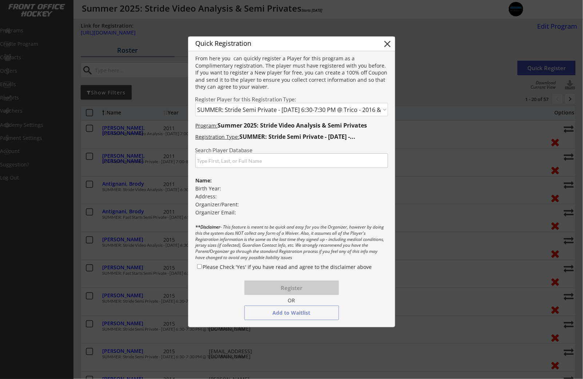
click at [266, 165] on input "input" at bounding box center [291, 160] width 193 height 15
type input "c"
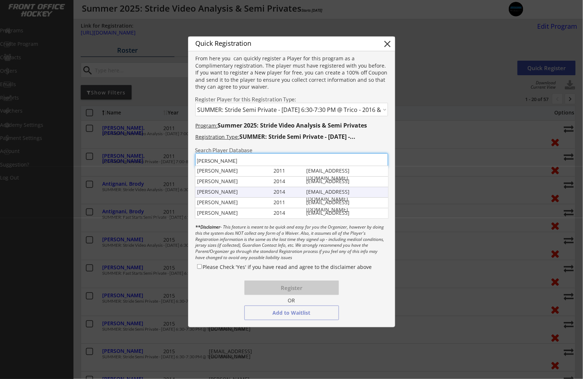
type input "witwer"
click at [257, 194] on div "Claire Witwer" at bounding box center [233, 191] width 73 height 7
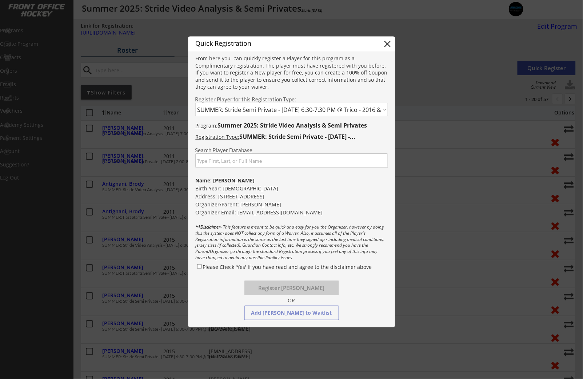
click at [223, 267] on label "Please Check 'Yes' if you have read and agree to the disclaimer above" at bounding box center [287, 267] width 169 height 7
click at [202, 267] on input "Please Check 'Yes' if you have read and agree to the disclaimer above" at bounding box center [199, 266] width 5 height 5
checkbox input "true"
click at [276, 291] on button "Register Claire Witwer" at bounding box center [291, 288] width 95 height 15
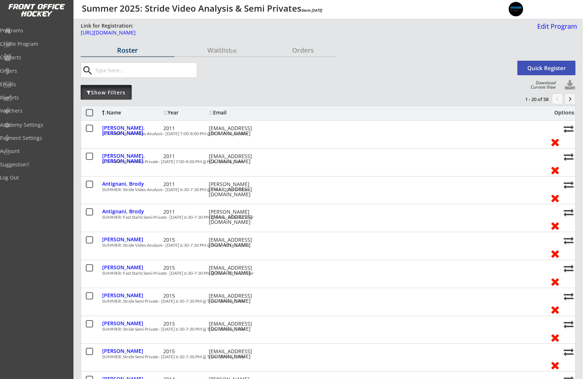
click at [111, 96] on div "Show Filters" at bounding box center [106, 92] width 51 height 15
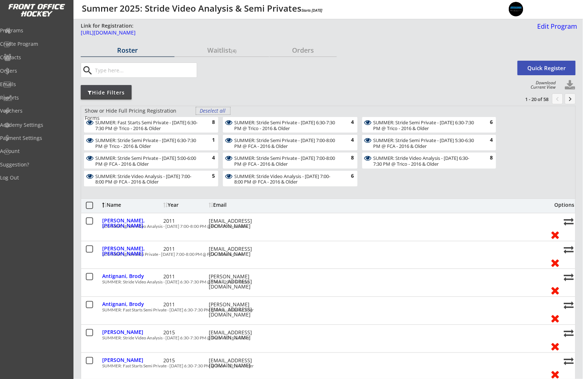
click at [215, 110] on div "Deselect all" at bounding box center [213, 110] width 27 height 7
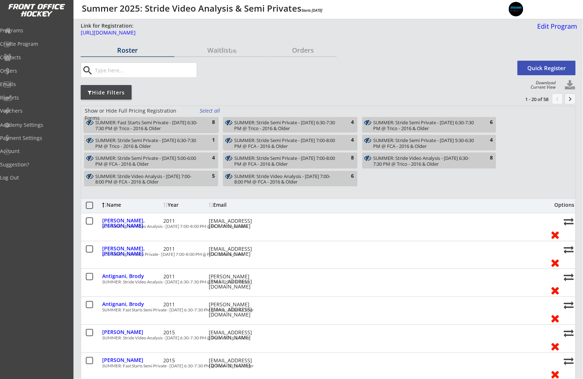
click at [207, 123] on div "8" at bounding box center [207, 122] width 15 height 7
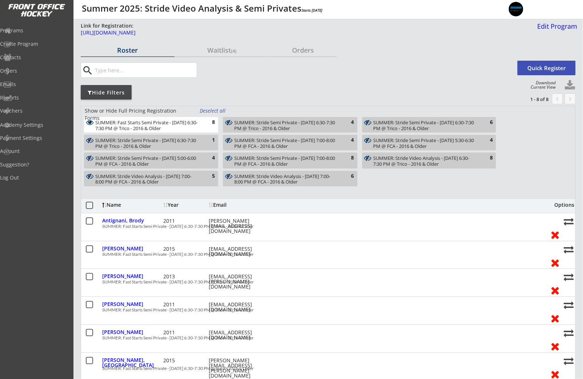
click at [260, 127] on div "SUMMER: Stride Semi Private - [DATE] 6:30-7:30 PM @ Trico - 2016 & Older" at bounding box center [285, 125] width 103 height 11
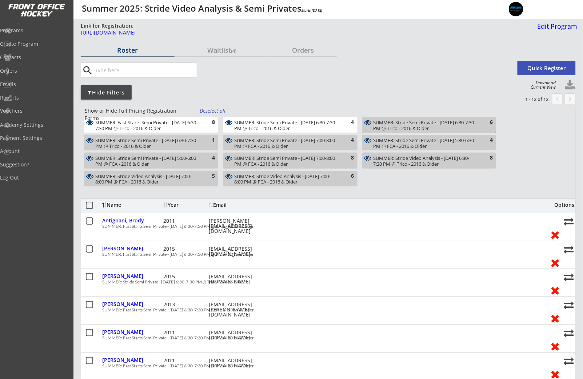
click at [427, 125] on div "SUMMER: Stride Semi Private - [DATE] 6:30-7:30 PM @ Trico - 2016 & Older" at bounding box center [424, 125] width 103 height 11
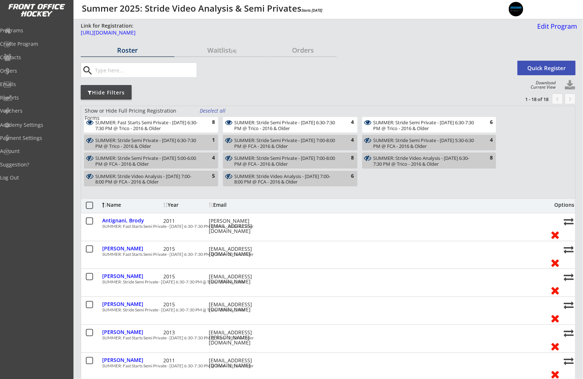
click at [208, 143] on div "1" at bounding box center [207, 140] width 15 height 7
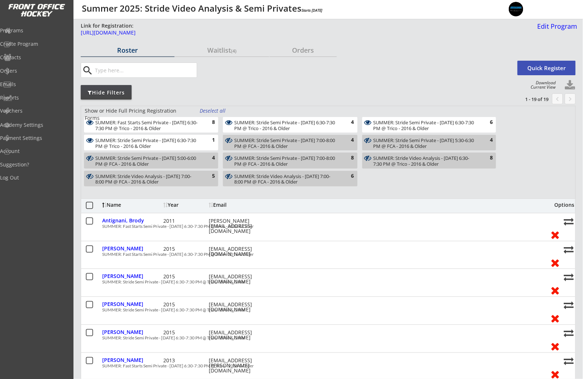
click at [398, 148] on div "SUMMER: Stride Semi Private - [DATE] 5:30-6:30 PM @ FCA - 2016 & Older" at bounding box center [424, 143] width 103 height 11
click at [397, 149] on div "SUMMER: Stride Semi Private - [DATE] 5:30-6:30 PM @ FCA - 2016 & Older" at bounding box center [424, 143] width 103 height 11
click at [392, 159] on div "SUMMER: Stride Video Analysis - [DATE] 6:30-7:30 PM @ Trico - 2016 & Older" at bounding box center [424, 161] width 103 height 11
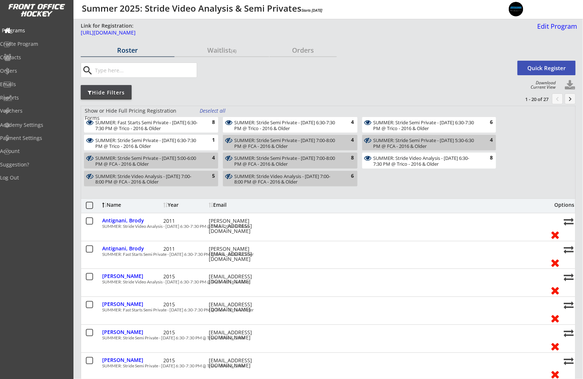
click at [25, 29] on div "Programs" at bounding box center [34, 30] width 65 height 5
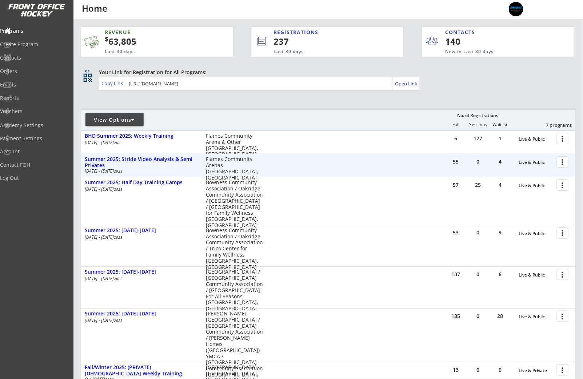
click at [560, 161] on div at bounding box center [563, 161] width 13 height 13
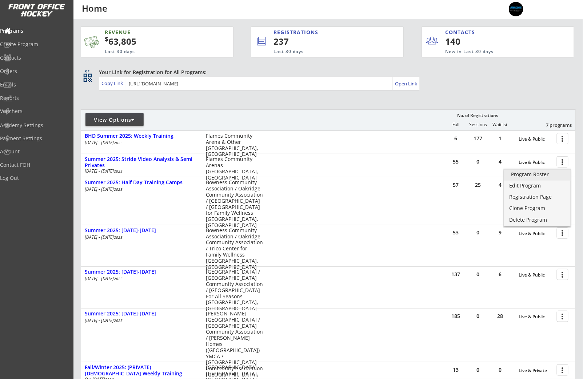
click at [548, 175] on div "Program Roster" at bounding box center [537, 174] width 52 height 5
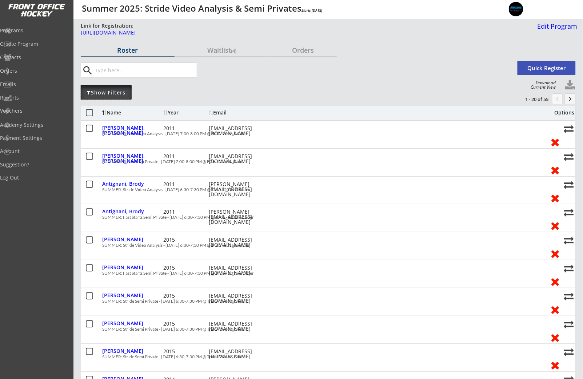
click at [111, 89] on div "Show Filters" at bounding box center [106, 92] width 51 height 7
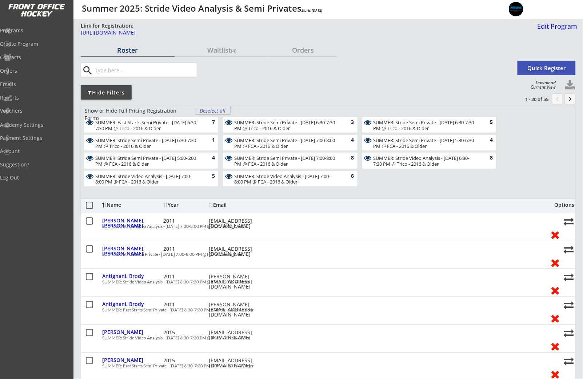
click at [211, 110] on div "Deselect all" at bounding box center [213, 110] width 27 height 7
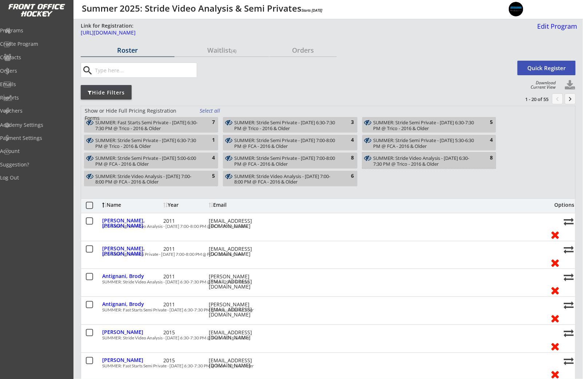
click at [388, 163] on div "SUMMER: Stride Video Analysis - [DATE] 6:30-7:30 PM @ Trico - 2016 & Older" at bounding box center [424, 161] width 103 height 11
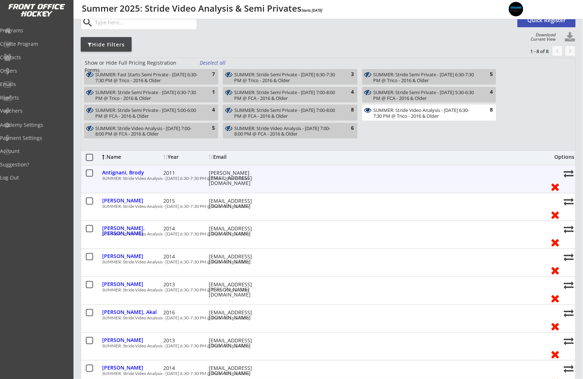
scroll to position [101, 0]
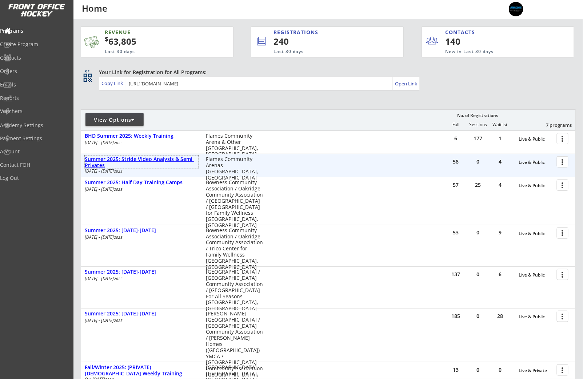
click at [154, 160] on div "Summer 2025: Stride Video Analysis & Semi Privates" at bounding box center [141, 162] width 113 height 12
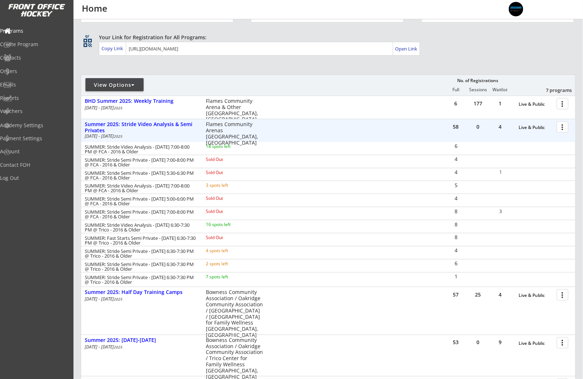
scroll to position [40, 0]
